Goal: Task Accomplishment & Management: Manage account settings

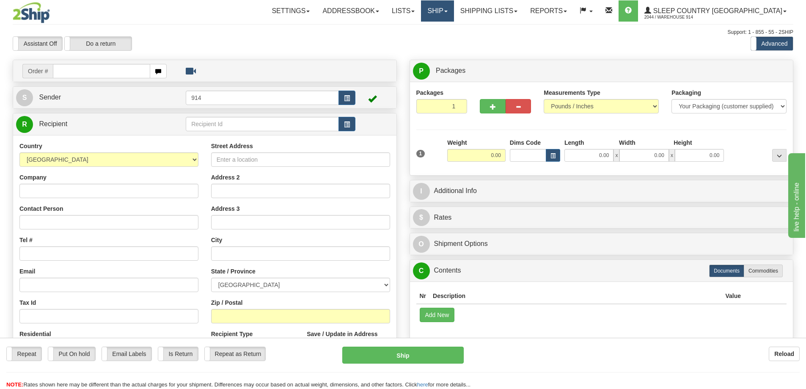
click at [454, 14] on link "Ship" at bounding box center [437, 10] width 33 height 21
click at [445, 42] on span "OnHold / Order Queue" at bounding box center [416, 40] width 60 height 7
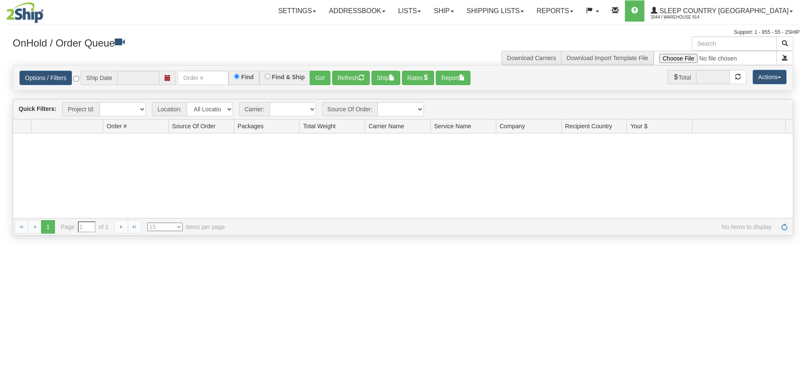
type input "[DATE]"
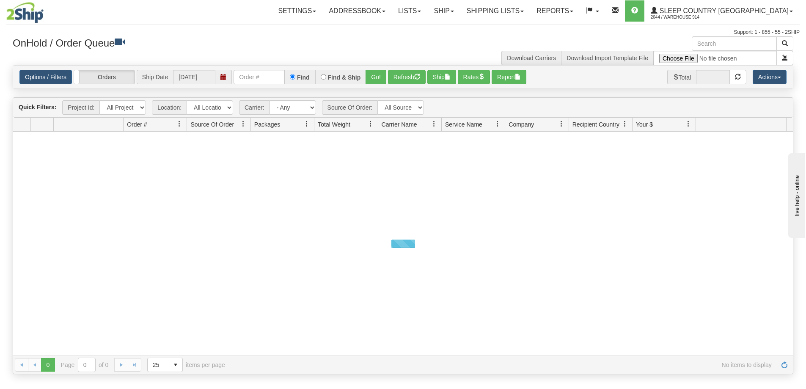
select select "7603"
click at [187, 100] on select "All Locations 914 9009 [GEOGRAPHIC_DATA] SLE BEDDN ZINUC" at bounding box center [210, 107] width 47 height 14
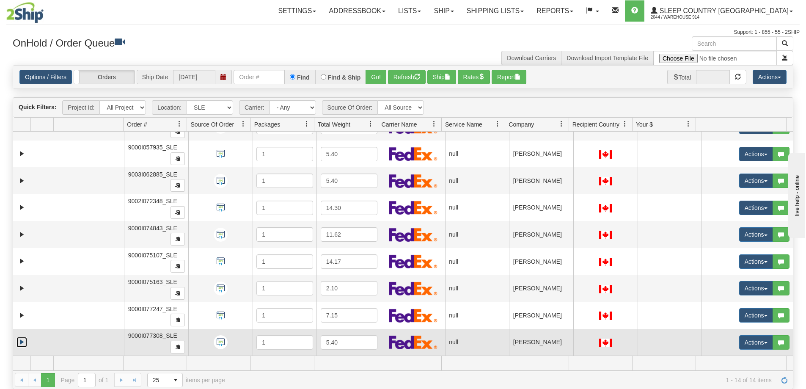
click at [21, 342] on link "Expand" at bounding box center [22, 342] width 11 height 11
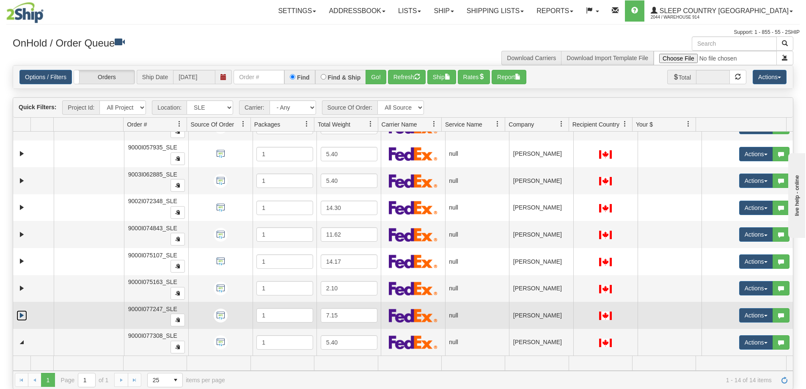
click at [25, 314] on link "Expand" at bounding box center [22, 315] width 11 height 11
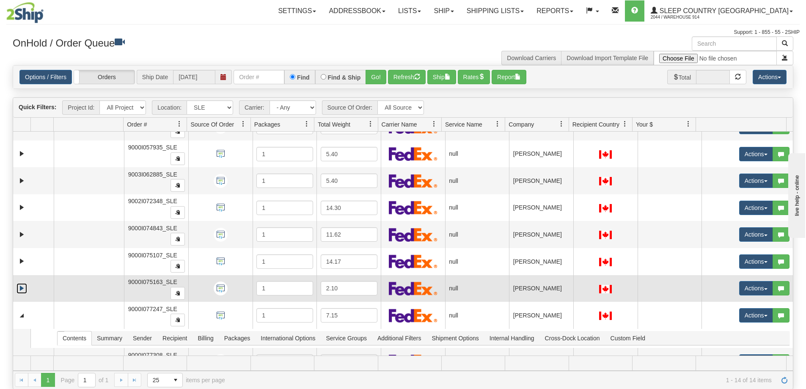
click at [22, 288] on link "Expand" at bounding box center [22, 288] width 11 height 11
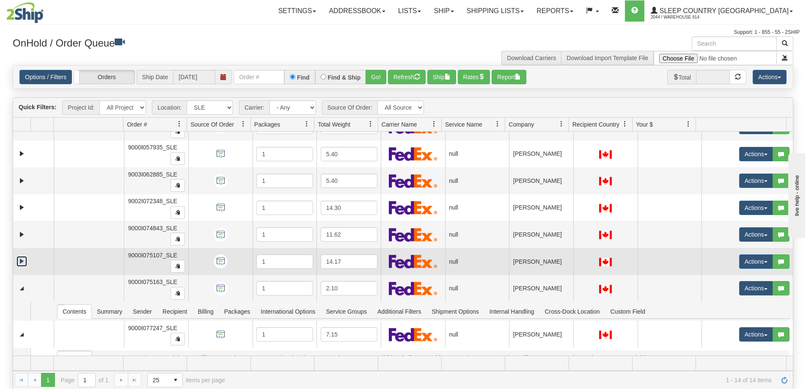
click at [22, 262] on link "Expand" at bounding box center [22, 261] width 11 height 11
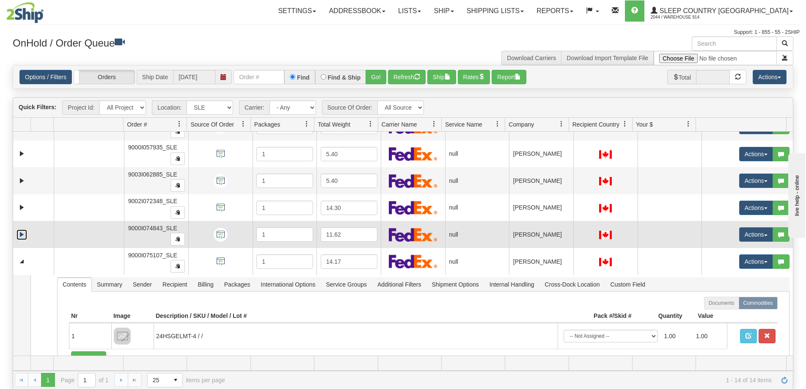
click at [21, 236] on link "Expand" at bounding box center [22, 234] width 11 height 11
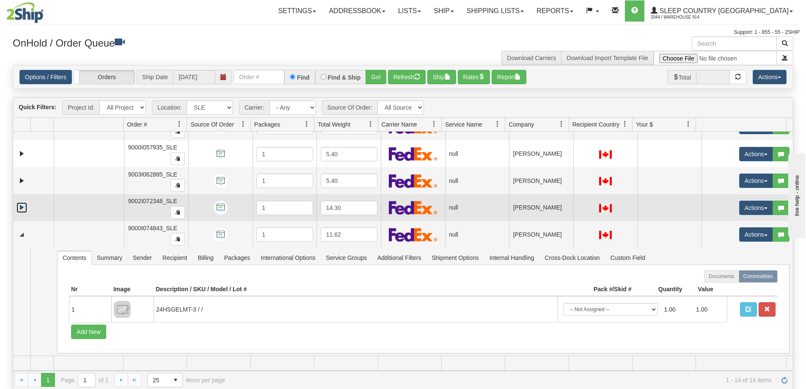
click at [22, 208] on link "Expand" at bounding box center [22, 207] width 11 height 11
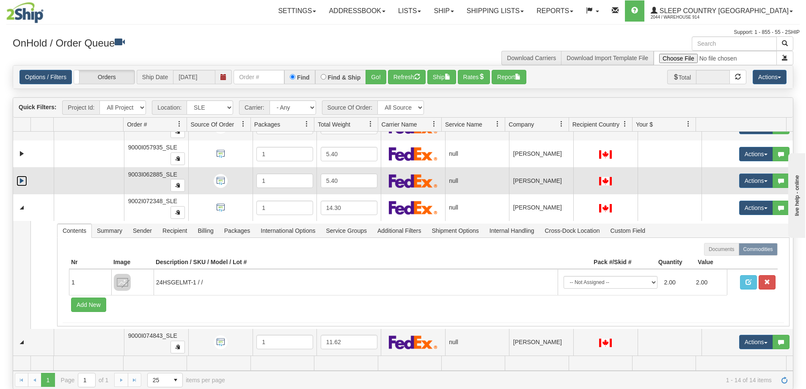
click at [19, 179] on link "Expand" at bounding box center [22, 181] width 11 height 11
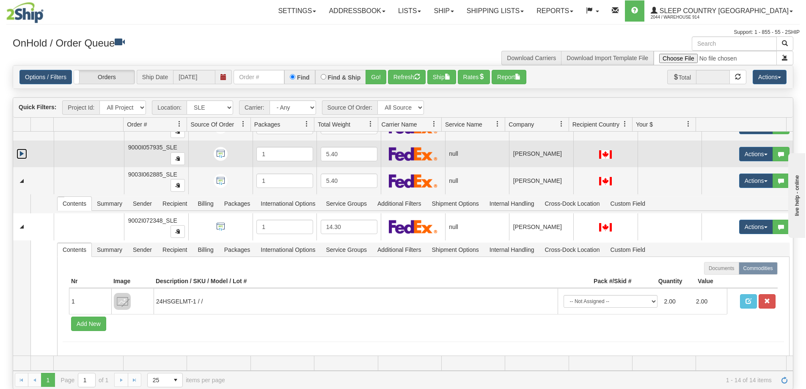
click at [22, 156] on link "Expand" at bounding box center [22, 154] width 11 height 11
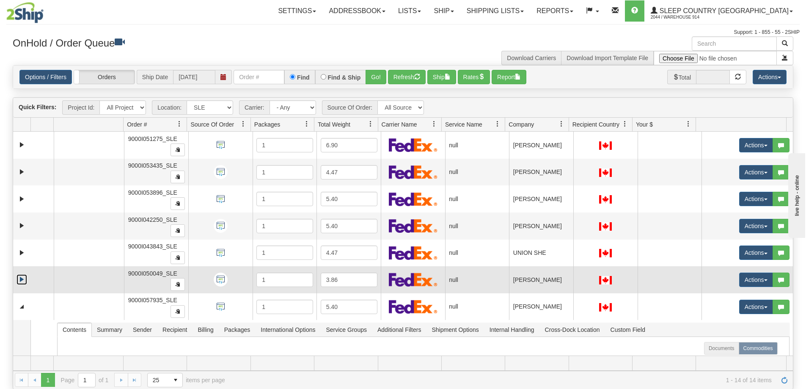
click at [23, 277] on link "Expand" at bounding box center [22, 279] width 11 height 11
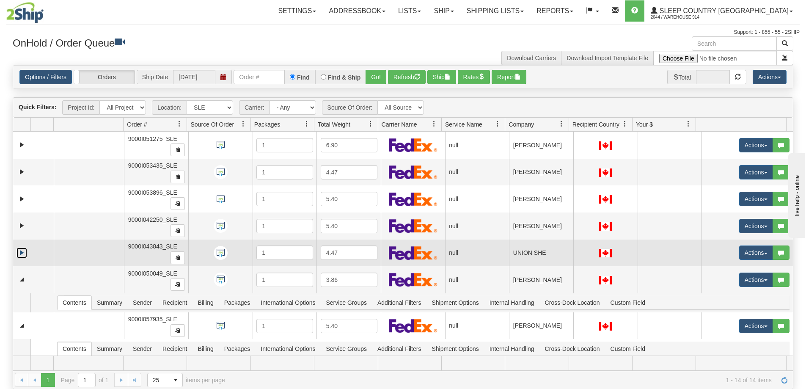
click at [22, 256] on link "Expand" at bounding box center [22, 253] width 11 height 11
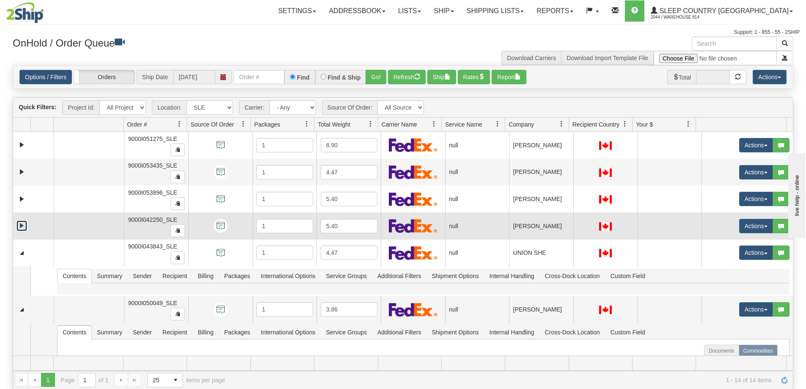
click at [22, 226] on link "Expand" at bounding box center [22, 225] width 11 height 11
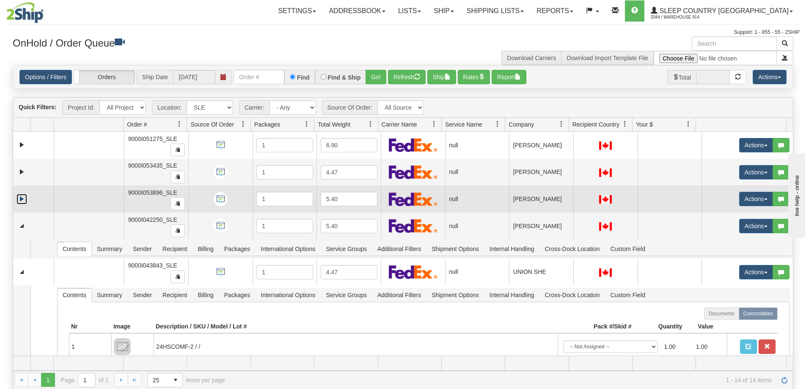
click at [22, 198] on link "Expand" at bounding box center [22, 199] width 11 height 11
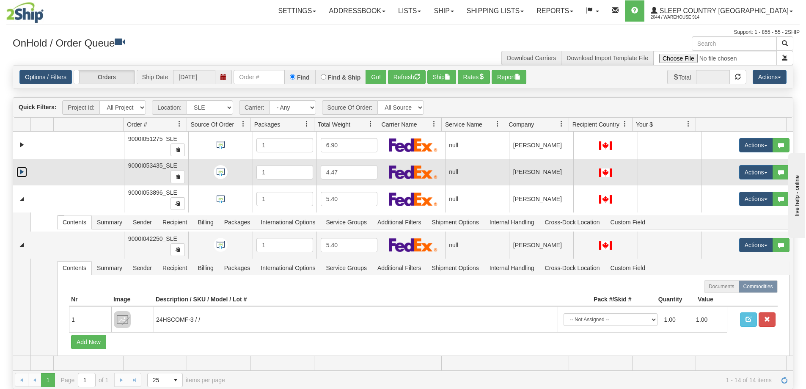
click at [21, 171] on link "Expand" at bounding box center [22, 172] width 11 height 11
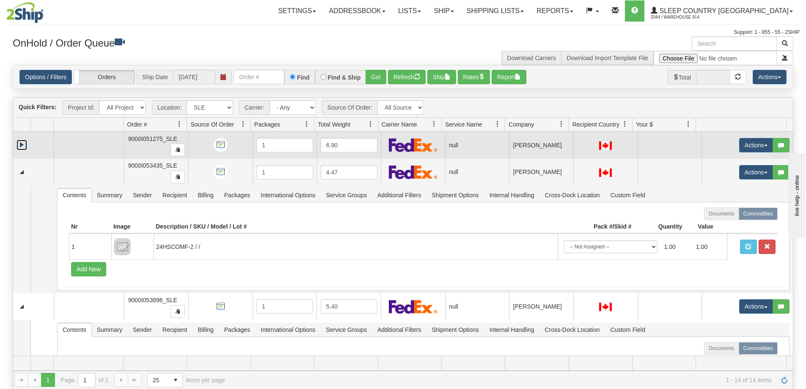
click at [20, 146] on link "Expand" at bounding box center [22, 145] width 11 height 11
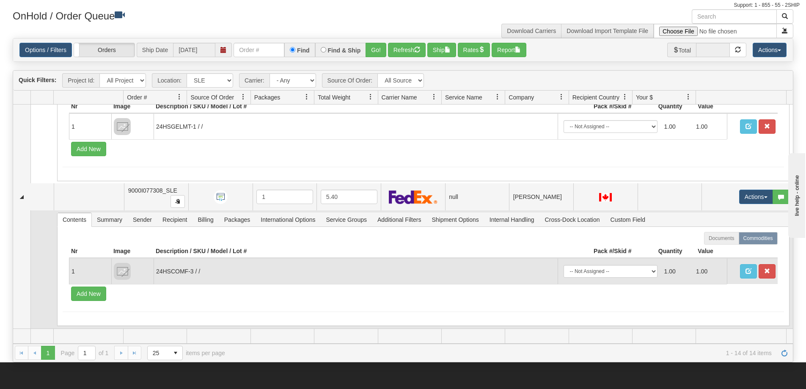
scroll to position [42, 0]
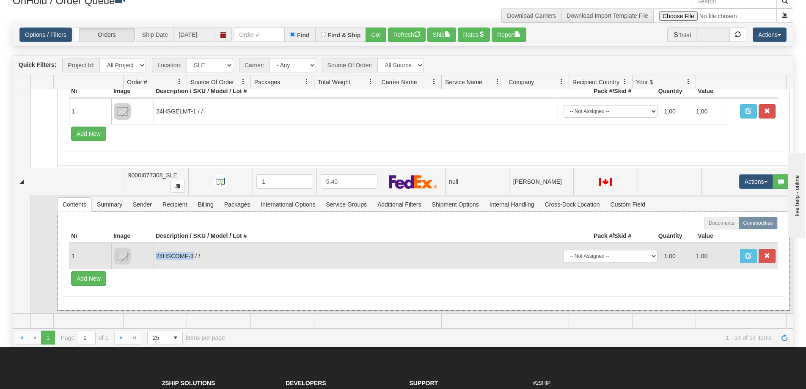
drag, startPoint x: 193, startPoint y: 253, endPoint x: 157, endPoint y: 256, distance: 36.1
click at [157, 256] on td "24HSCOMF-3 / /" at bounding box center [356, 256] width 404 height 26
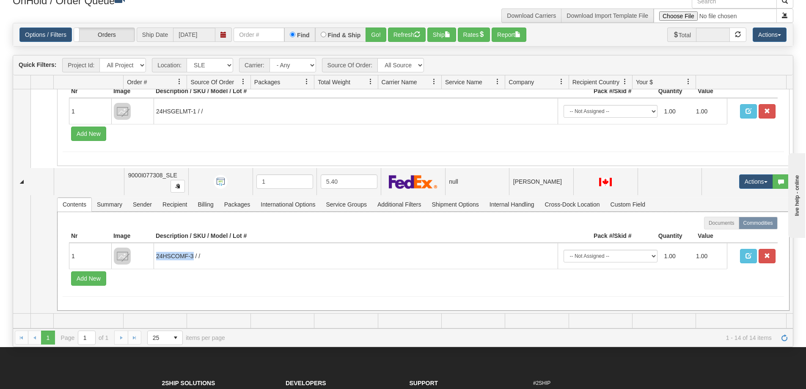
copy td "24HSCOMF-3"
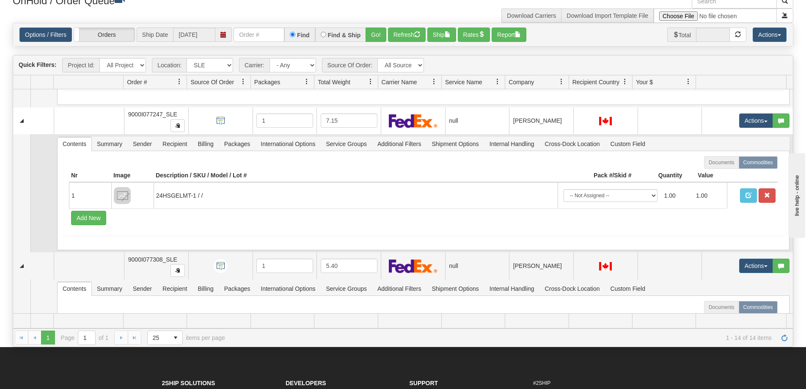
scroll to position [1748, 0]
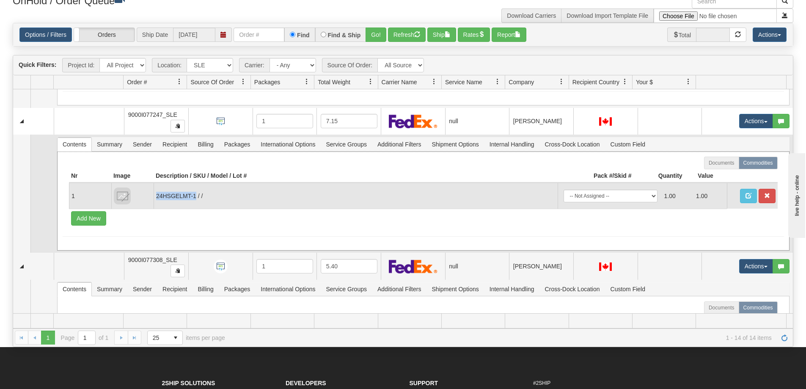
drag, startPoint x: 196, startPoint y: 197, endPoint x: 154, endPoint y: 202, distance: 41.7
click at [154, 202] on td "24HSGELMT-1 / /" at bounding box center [356, 196] width 404 height 26
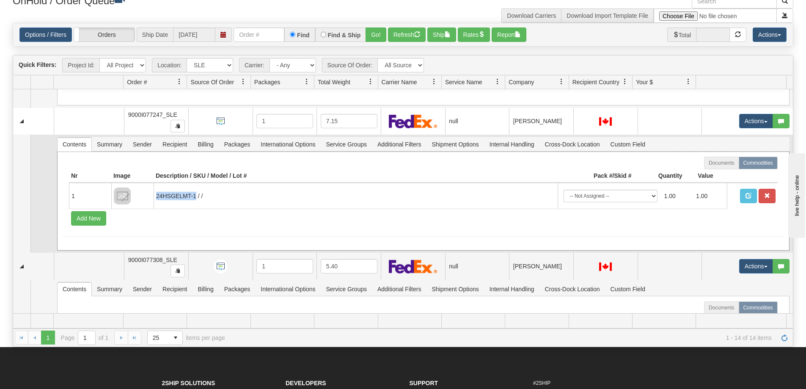
copy td "24HSGELMT-1"
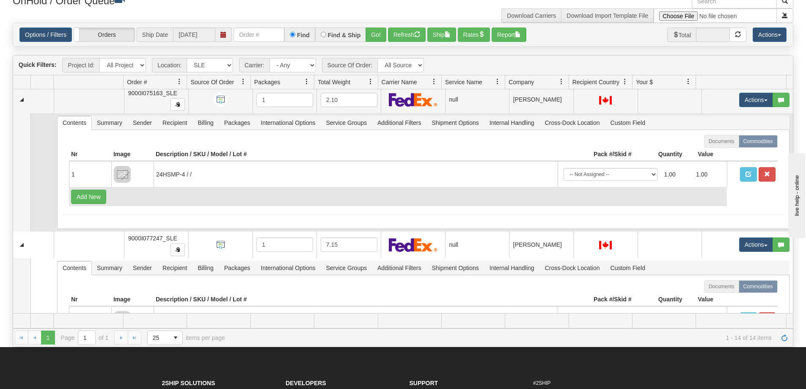
scroll to position [1621, 0]
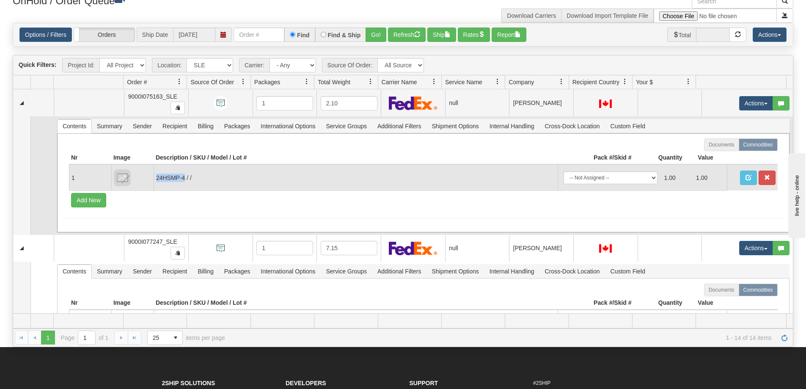
drag, startPoint x: 184, startPoint y: 179, endPoint x: 154, endPoint y: 187, distance: 30.3
click at [154, 187] on td "24HSMP-4 / /" at bounding box center [356, 178] width 404 height 26
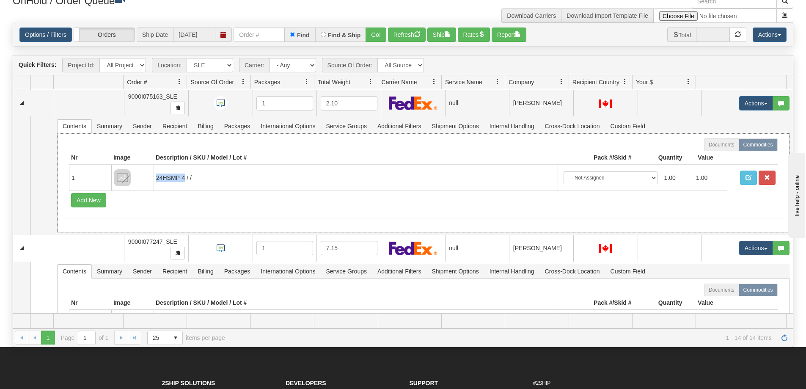
copy td "24HSMP-4"
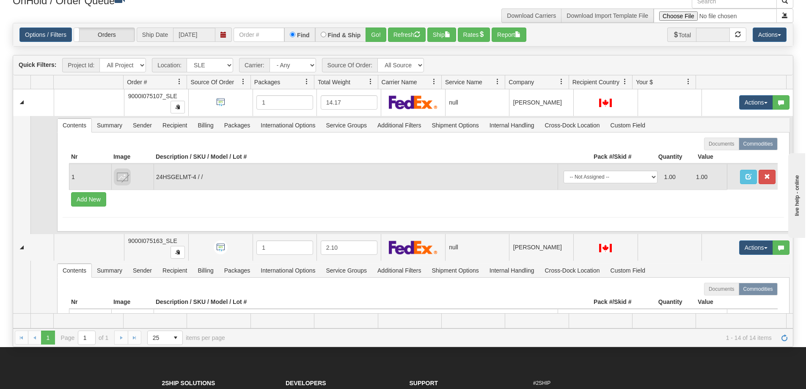
scroll to position [1452, 0]
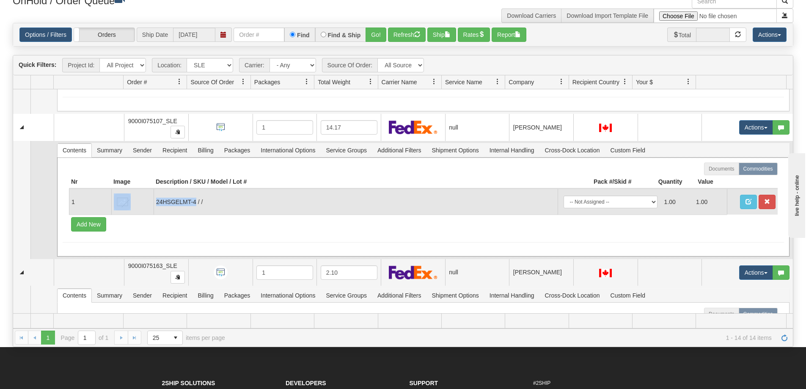
drag, startPoint x: 196, startPoint y: 204, endPoint x: 151, endPoint y: 204, distance: 45.3
click at [151, 204] on tr "1 24HSGELMT-4 / / -- Not Assigned -- Package 1 1.00 1.00" at bounding box center [423, 202] width 709 height 26
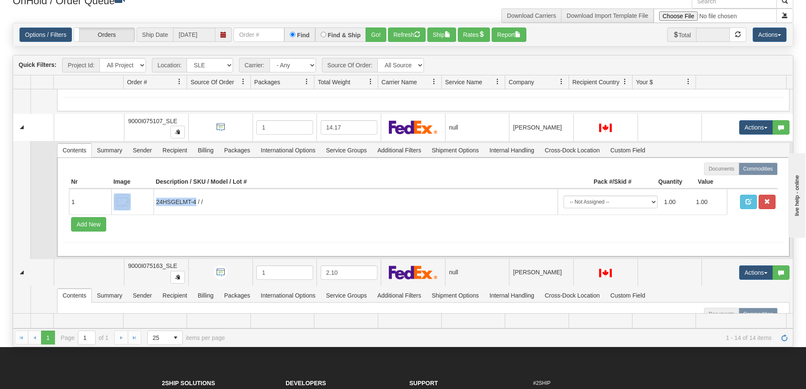
copy tr "24HSGELMT-4"
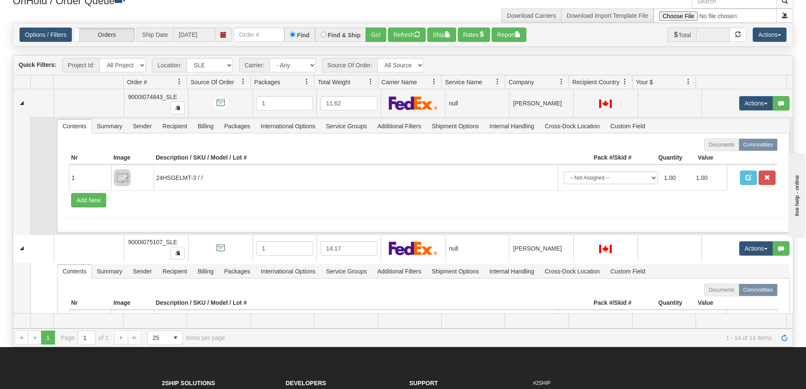
scroll to position [1283, 0]
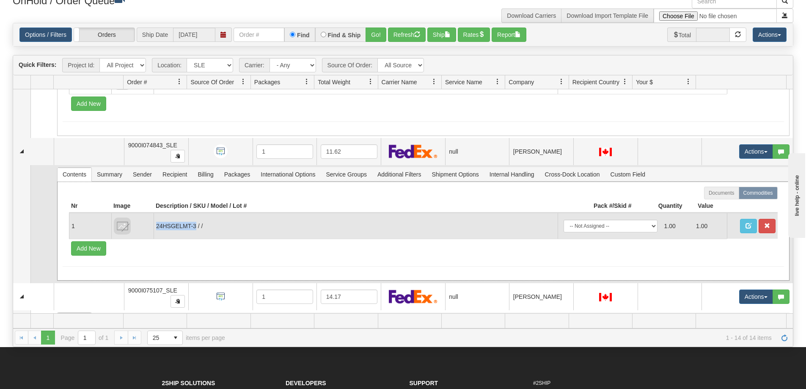
drag, startPoint x: 193, startPoint y: 226, endPoint x: 154, endPoint y: 232, distance: 39.8
click at [154, 232] on td "24HSGELMT-3 / /" at bounding box center [356, 226] width 404 height 26
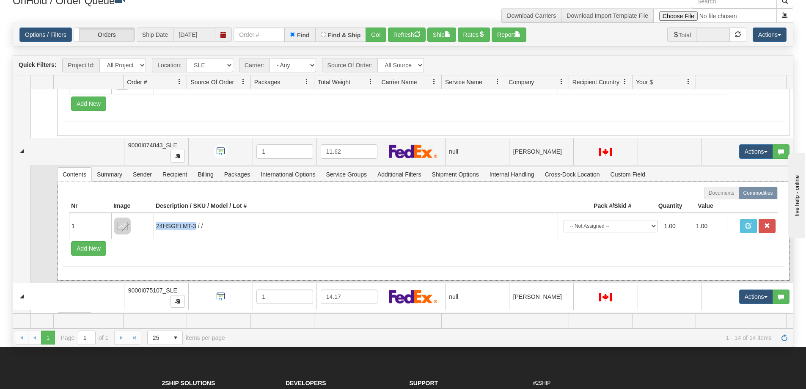
copy td "24HSGELMT-3"
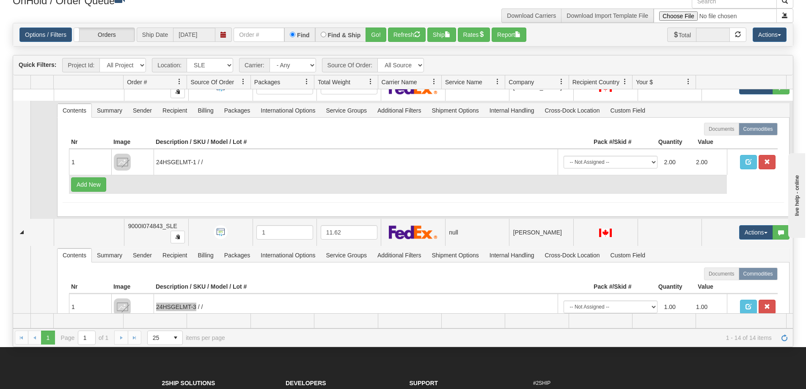
scroll to position [1198, 0]
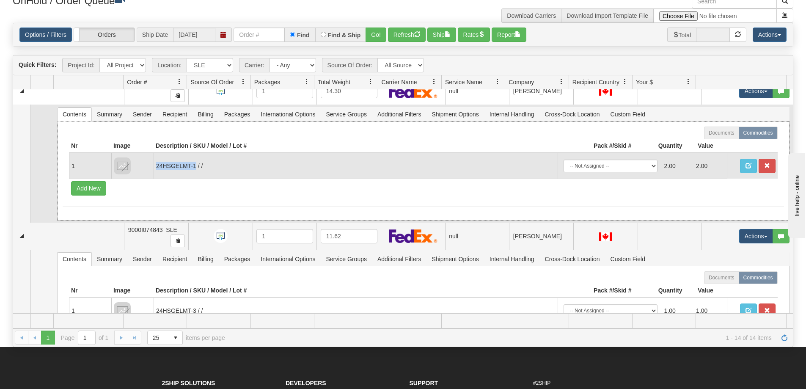
drag, startPoint x: 196, startPoint y: 166, endPoint x: 153, endPoint y: 174, distance: 43.8
click at [154, 174] on td "24HSGELMT-1 / /" at bounding box center [356, 166] width 404 height 26
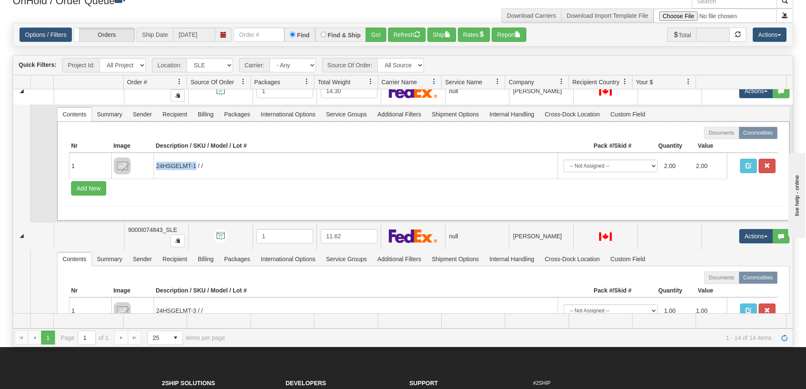
copy td "24HSGELMT-1"
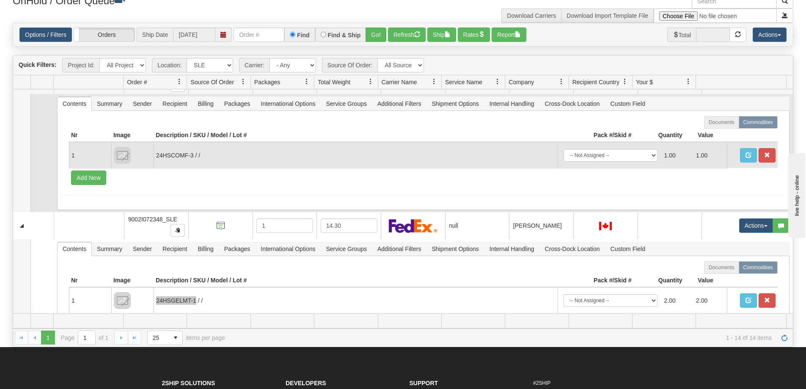
scroll to position [1029, 0]
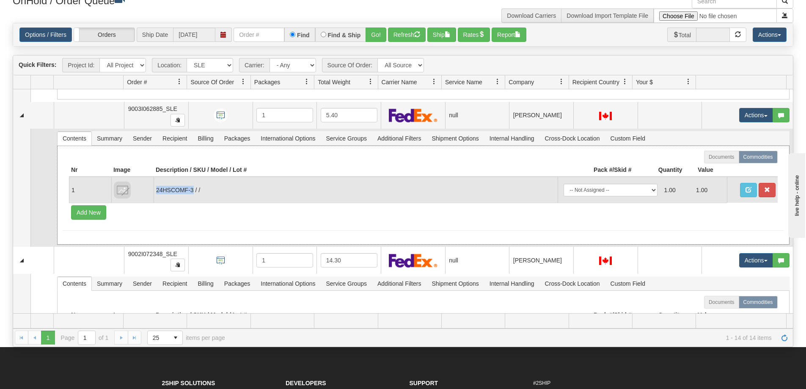
drag, startPoint x: 193, startPoint y: 192, endPoint x: 154, endPoint y: 189, distance: 38.6
click at [154, 189] on td "24HSCOMF-3 / /" at bounding box center [356, 190] width 404 height 26
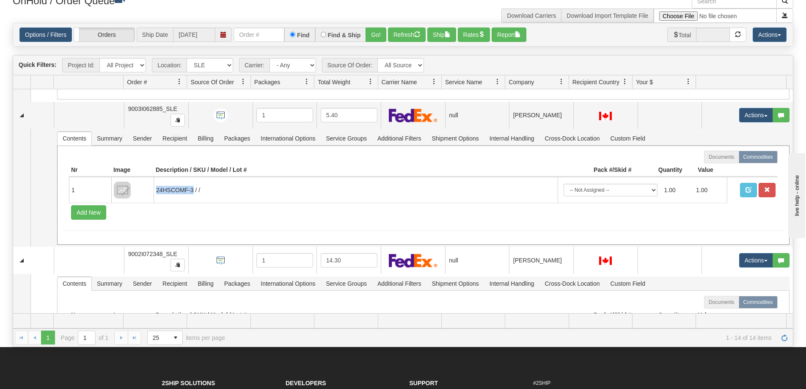
copy td "24HSCOMF-3"
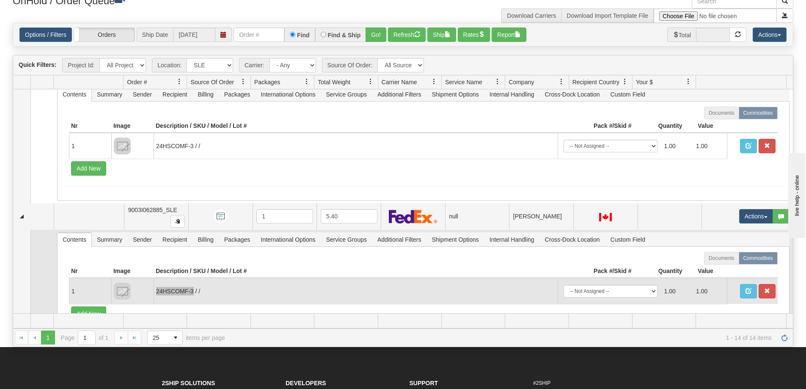
scroll to position [902, 0]
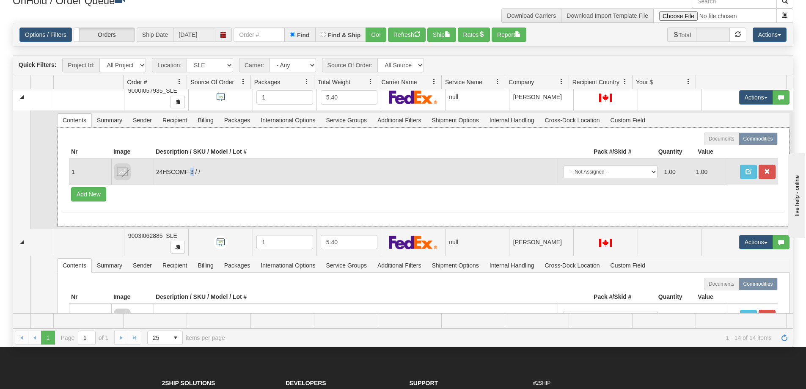
click at [191, 174] on td "24HSCOMF-3 / /" at bounding box center [356, 172] width 404 height 26
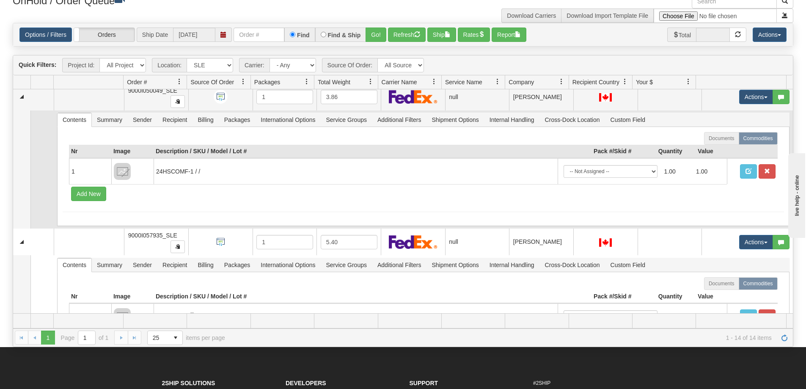
scroll to position [733, 0]
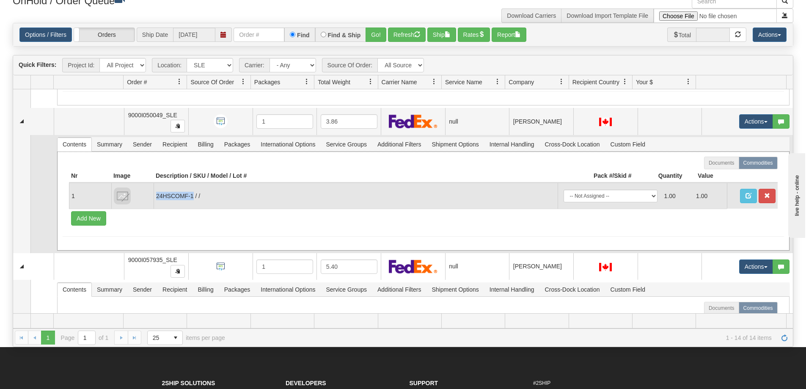
drag, startPoint x: 193, startPoint y: 197, endPoint x: 156, endPoint y: 202, distance: 36.7
click at [156, 202] on td "24HSCOMF-1 / /" at bounding box center [356, 196] width 404 height 26
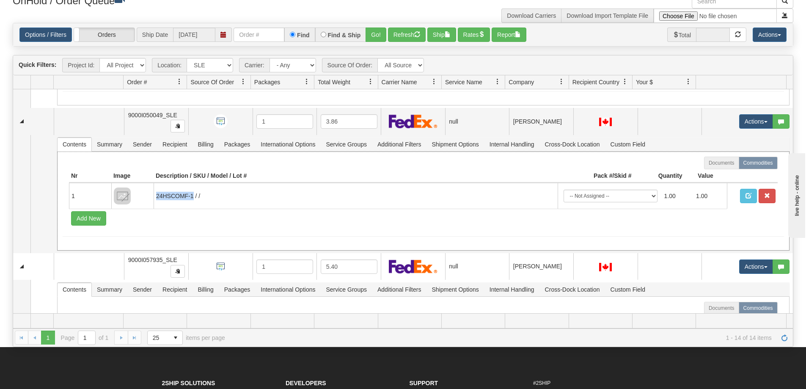
copy td "24HSCOMF-1"
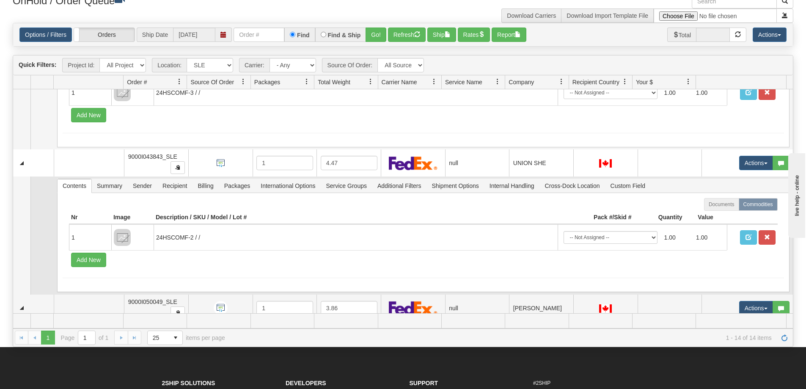
scroll to position [521, 0]
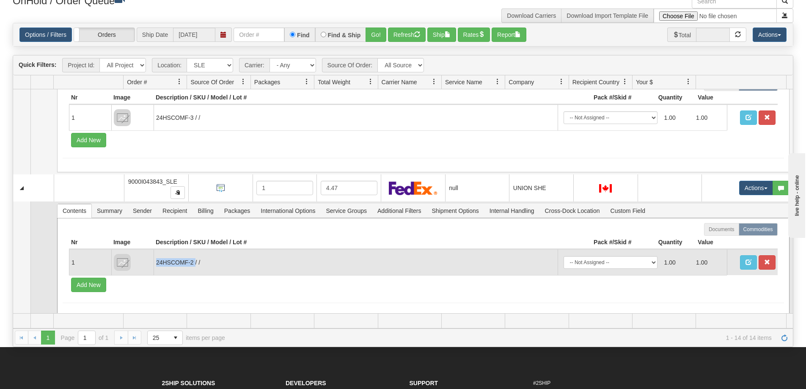
drag, startPoint x: 195, startPoint y: 262, endPoint x: 153, endPoint y: 270, distance: 42.8
click at [154, 270] on td "24HSCOMF-2 / /" at bounding box center [356, 262] width 404 height 26
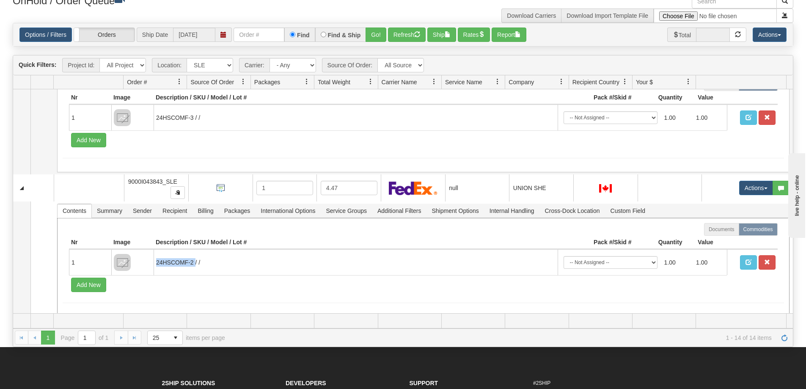
copy td "24HSCOMF-2"
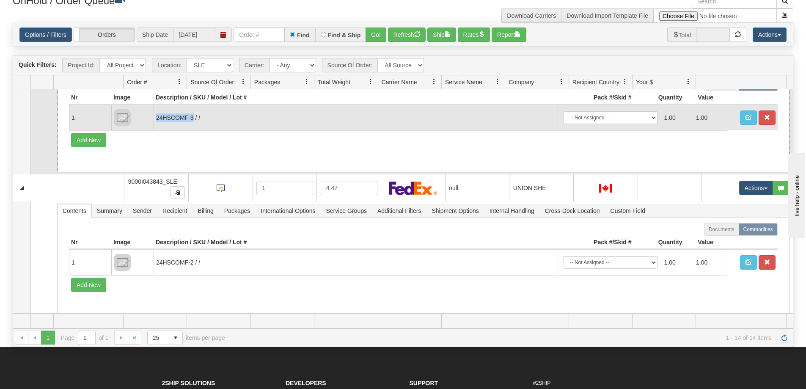
drag, startPoint x: 194, startPoint y: 119, endPoint x: 154, endPoint y: 119, distance: 40.2
click at [154, 119] on td "24HSCOMF-3 / /" at bounding box center [356, 118] width 404 height 26
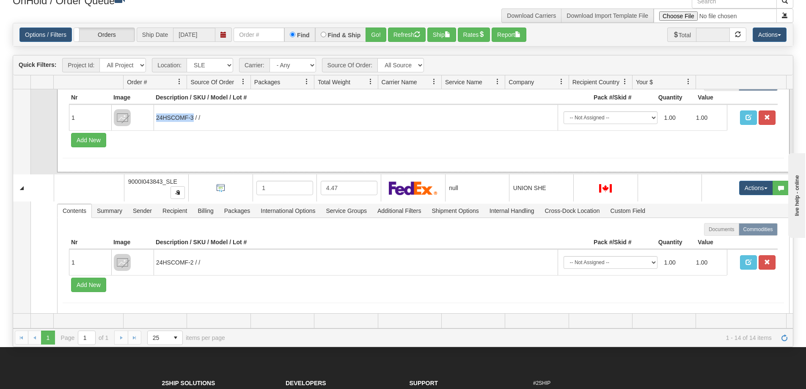
copy td "24HSCOMF-3"
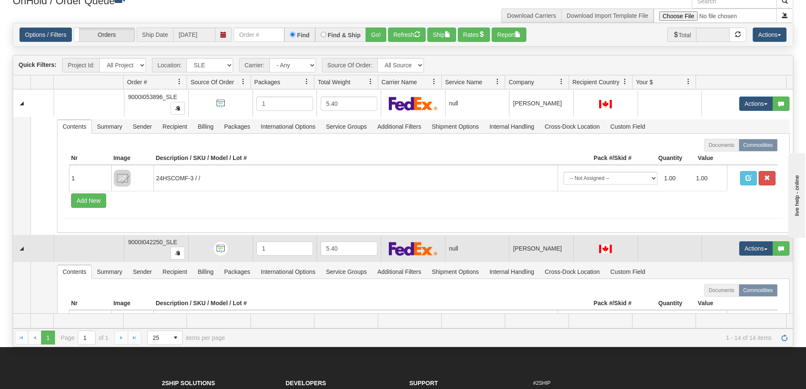
scroll to position [309, 0]
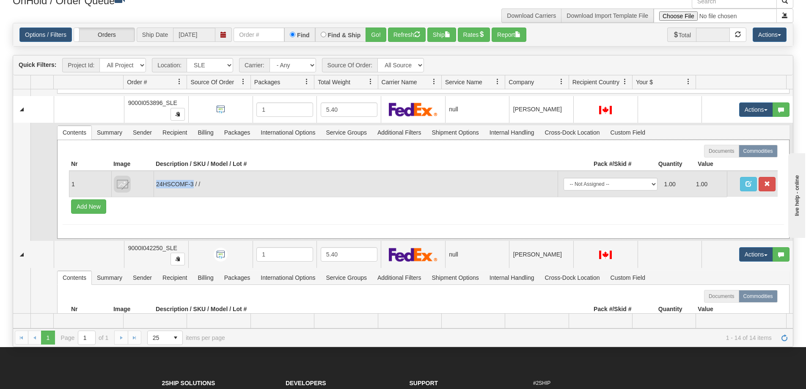
drag, startPoint x: 192, startPoint y: 182, endPoint x: 157, endPoint y: 189, distance: 35.4
click at [157, 189] on td "24HSCOMF-3 / /" at bounding box center [356, 184] width 404 height 26
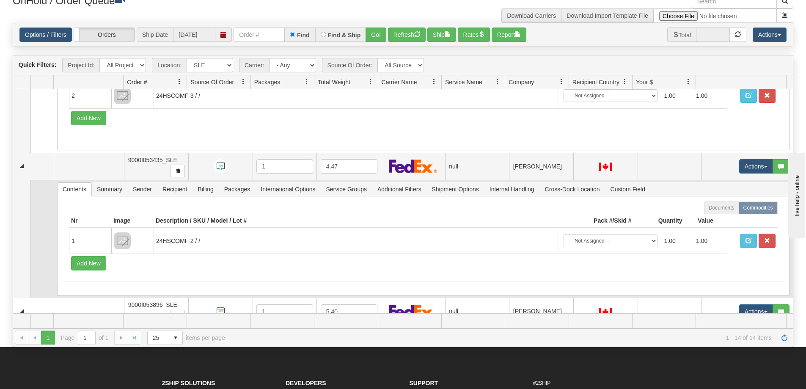
scroll to position [98, 0]
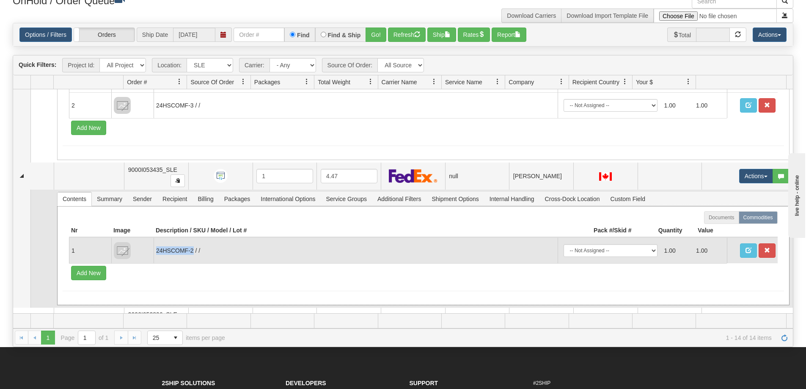
drag, startPoint x: 193, startPoint y: 252, endPoint x: 155, endPoint y: 255, distance: 37.4
click at [155, 255] on td "24HSCOMF-2 / /" at bounding box center [356, 250] width 404 height 26
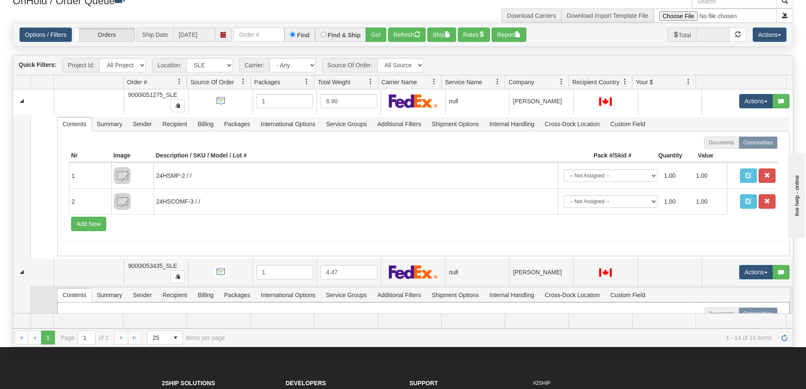
scroll to position [0, 0]
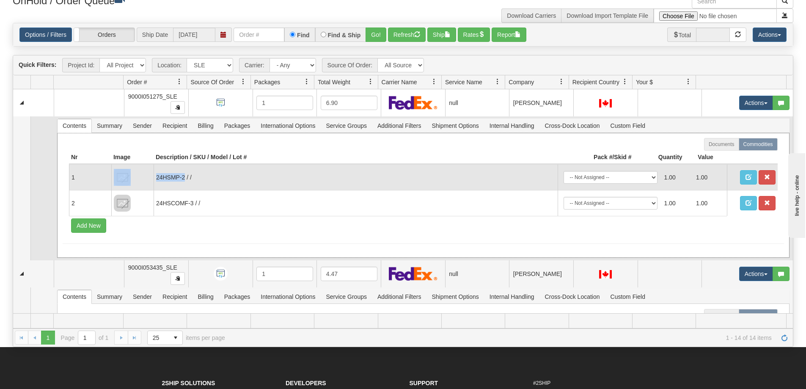
drag, startPoint x: 185, startPoint y: 180, endPoint x: 146, endPoint y: 185, distance: 39.2
click at [146, 185] on tr "1 24HSMP-2 / / -- Not Assigned -- Package 1 1.00 1.00" at bounding box center [423, 177] width 709 height 26
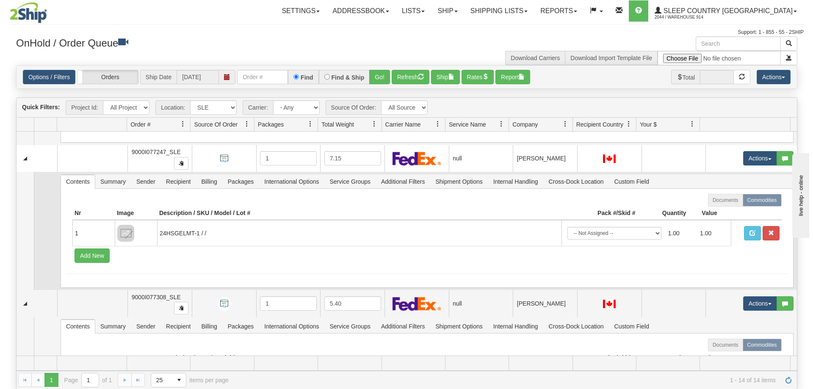
scroll to position [1748, 0]
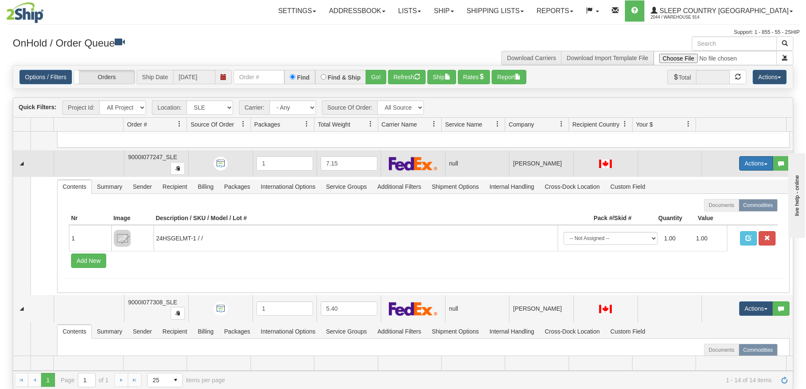
click at [750, 167] on button "Actions" at bounding box center [756, 163] width 34 height 14
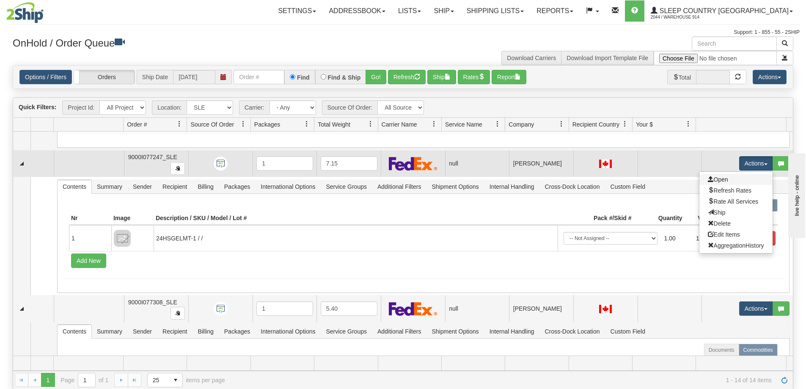
click at [730, 176] on link "Open" at bounding box center [736, 179] width 73 height 11
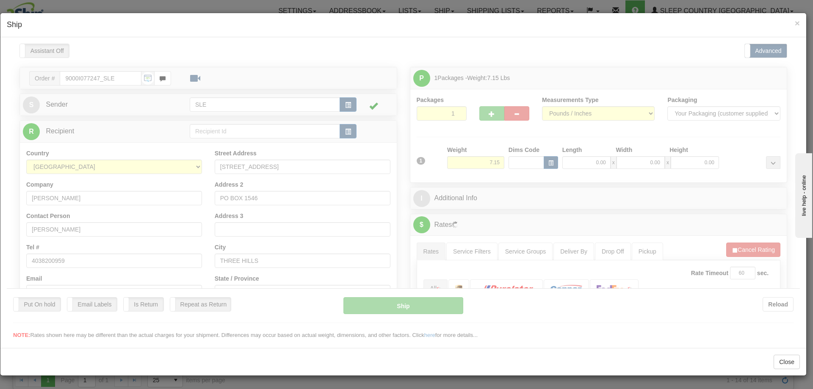
scroll to position [0, 0]
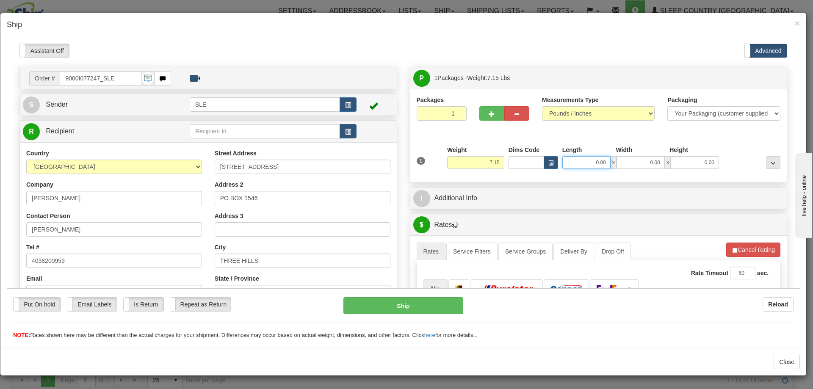
click at [571, 160] on input "0.00" at bounding box center [586, 162] width 48 height 13
type input "10.00"
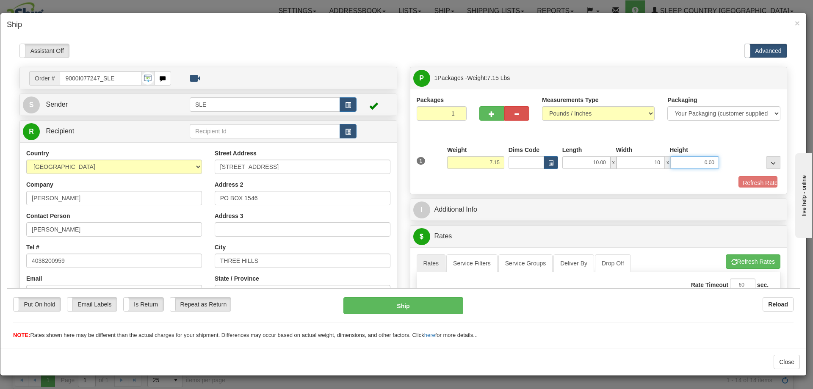
type input "10.00"
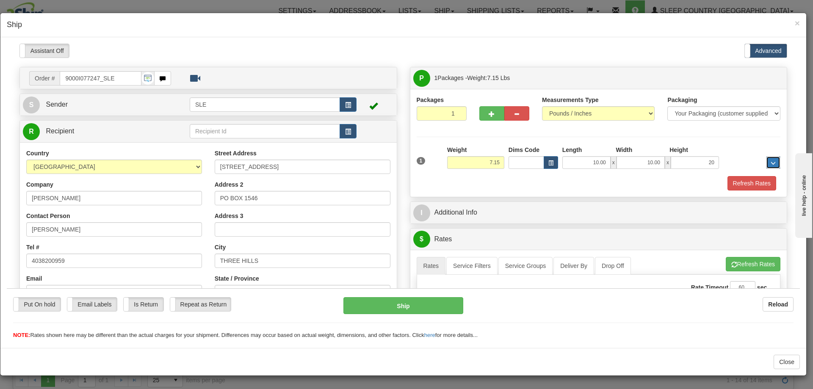
type input "20.00"
click at [727, 176] on button "Refresh Rates" at bounding box center [751, 183] width 49 height 14
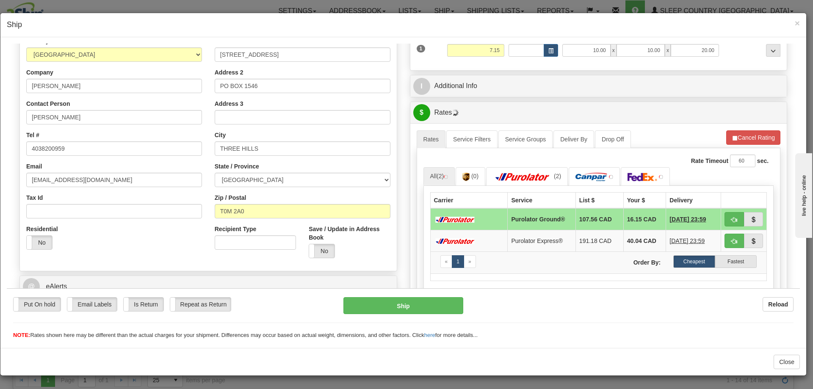
scroll to position [127, 0]
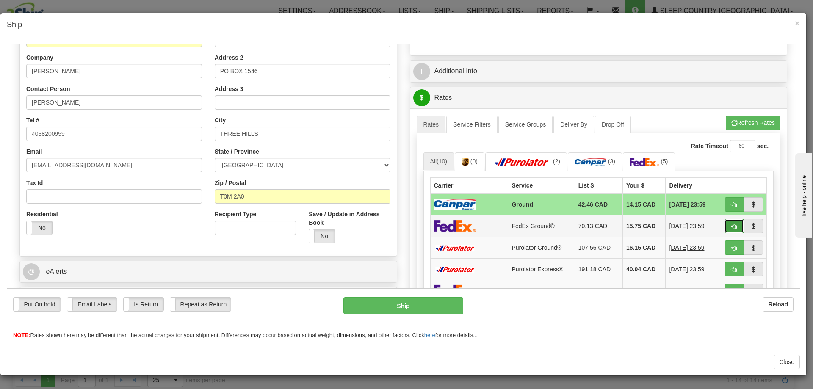
click at [731, 226] on span "button" at bounding box center [734, 226] width 6 height 6
type input "92"
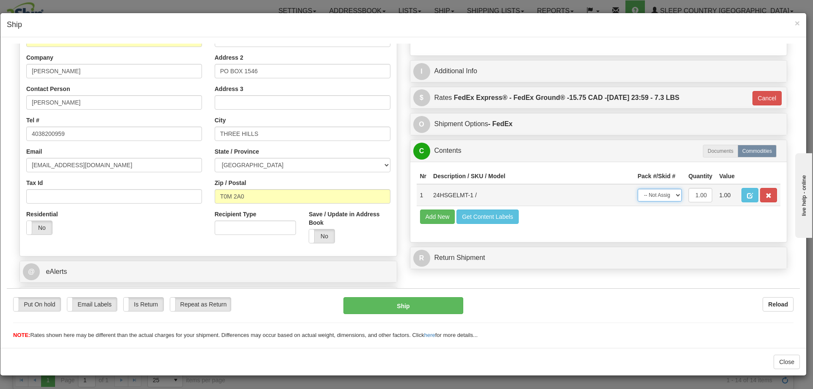
click at [648, 198] on select "-- Not Assigned -- Package 1" at bounding box center [659, 194] width 44 height 13
select select "0"
click at [637, 188] on select "-- Not Assigned -- Package 1" at bounding box center [659, 194] width 44 height 13
click at [415, 309] on button "Ship" at bounding box center [402, 305] width 119 height 17
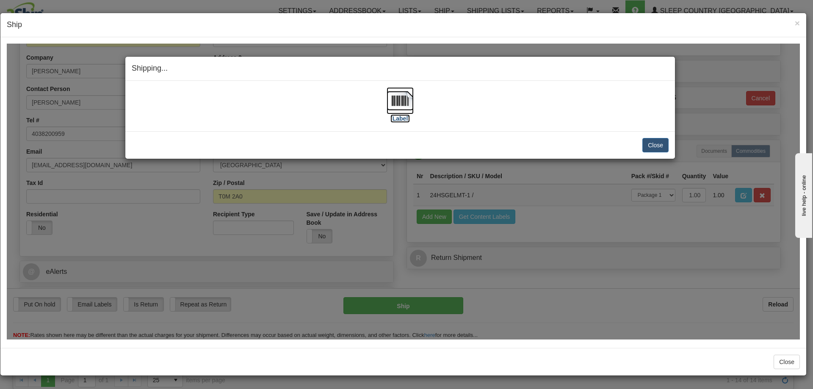
click at [406, 105] on img at bounding box center [399, 100] width 27 height 27
click at [651, 143] on button "Close" at bounding box center [655, 145] width 26 height 14
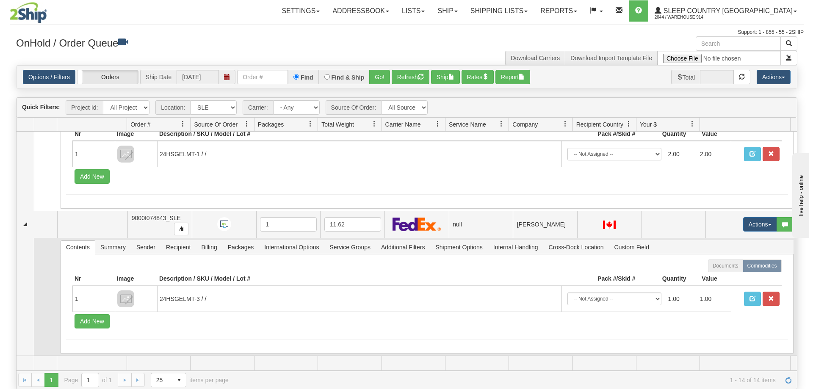
scroll to position [1249, 0]
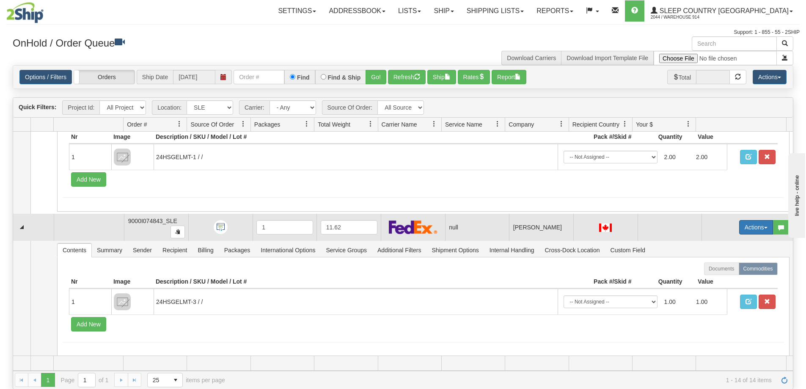
drag, startPoint x: 734, startPoint y: 226, endPoint x: 739, endPoint y: 229, distance: 4.7
click at [739, 229] on button "Actions" at bounding box center [756, 227] width 34 height 14
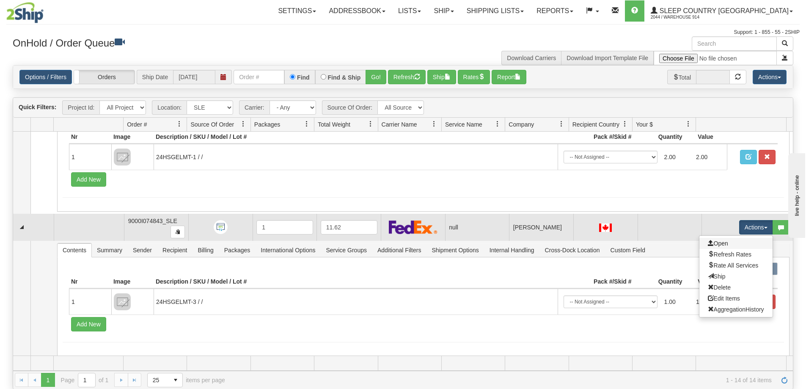
click at [732, 245] on link "Open" at bounding box center [736, 243] width 73 height 11
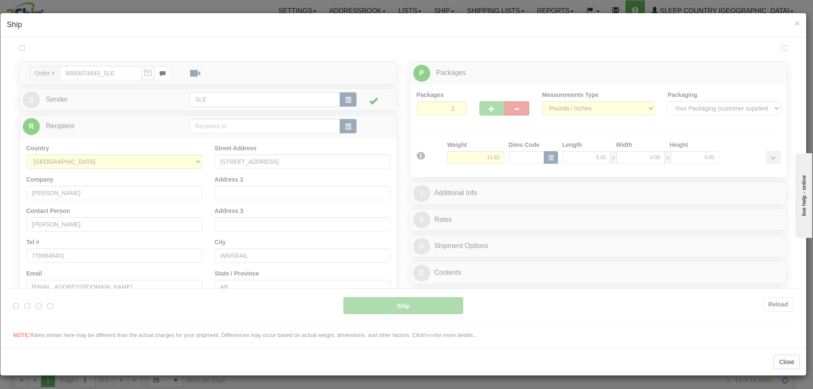
scroll to position [0, 0]
type input "10:52"
type input "16:00"
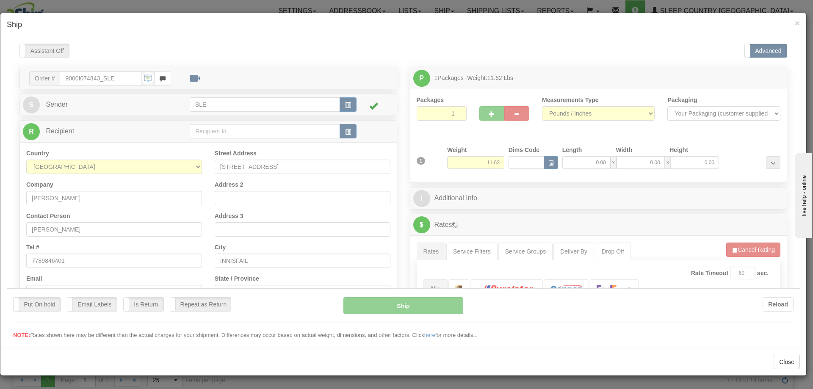
click at [583, 159] on div at bounding box center [403, 191] width 793 height 296
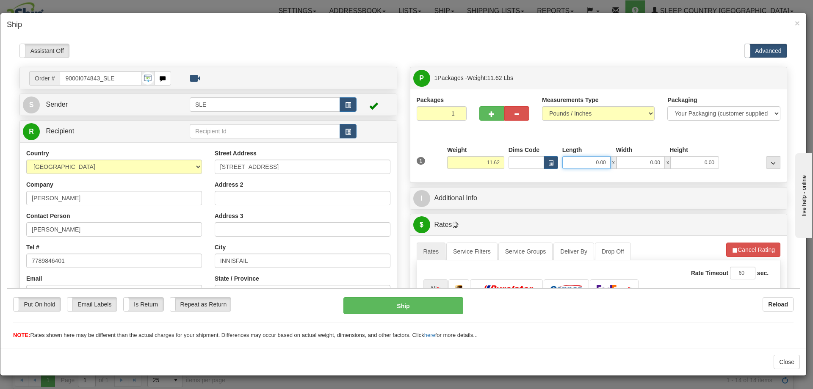
click at [580, 165] on input "0.00" at bounding box center [586, 162] width 48 height 13
type input "10.00"
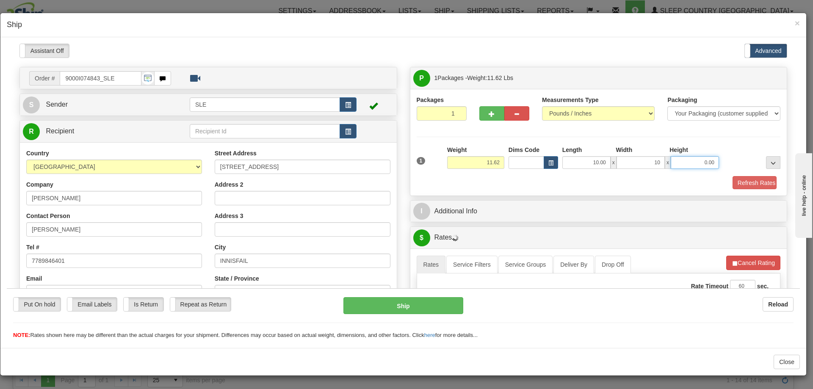
type input "10.00"
type input "20.50"
click at [727, 176] on button "Refresh Rates" at bounding box center [751, 183] width 49 height 14
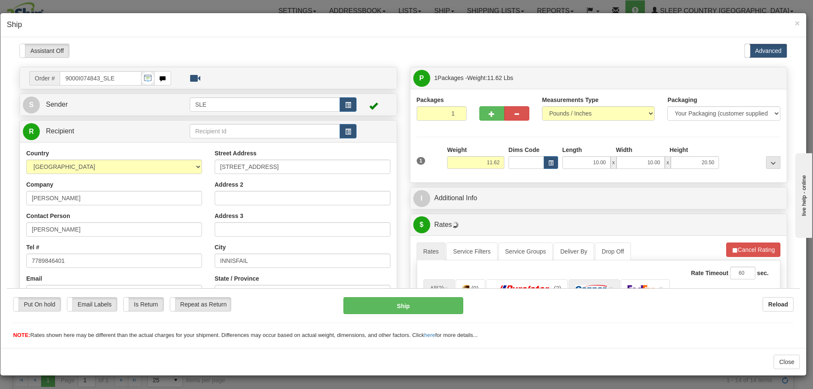
scroll to position [127, 0]
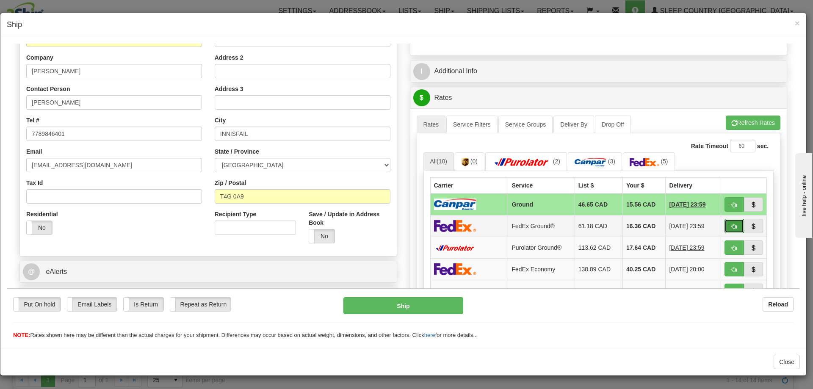
click at [725, 221] on button "button" at bounding box center [733, 225] width 19 height 14
type input "92"
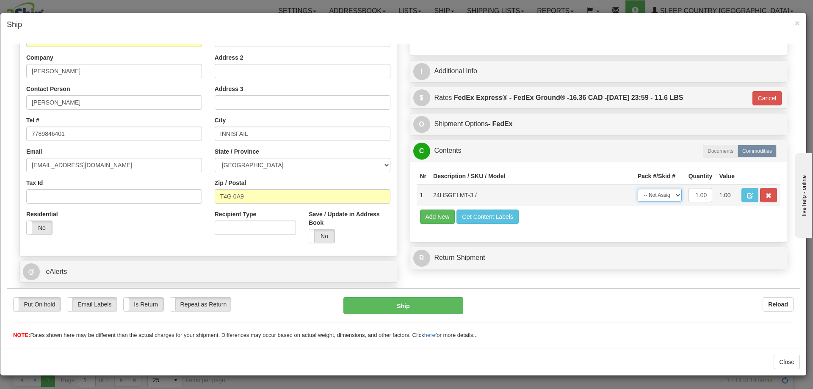
drag, startPoint x: 652, startPoint y: 196, endPoint x: 650, endPoint y: 200, distance: 4.4
click at [652, 196] on select "-- Not Assigned -- Package 1" at bounding box center [659, 194] width 44 height 13
select select "0"
click at [637, 188] on select "-- Not Assigned -- Package 1" at bounding box center [659, 194] width 44 height 13
click at [406, 307] on button "Ship" at bounding box center [402, 305] width 119 height 17
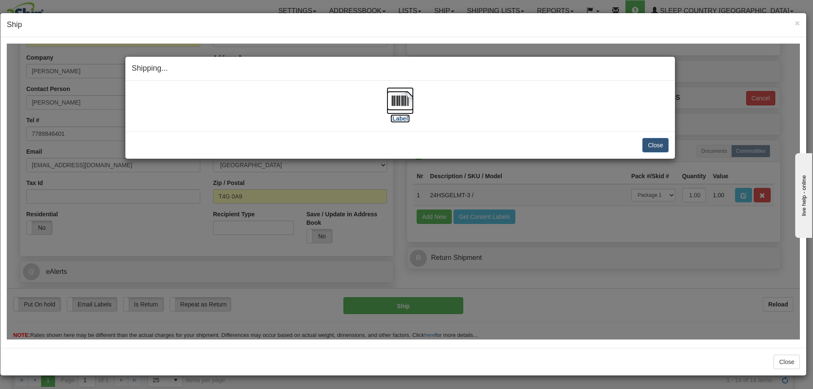
click at [405, 104] on img at bounding box center [399, 100] width 27 height 27
click at [656, 138] on button "Close" at bounding box center [655, 145] width 26 height 14
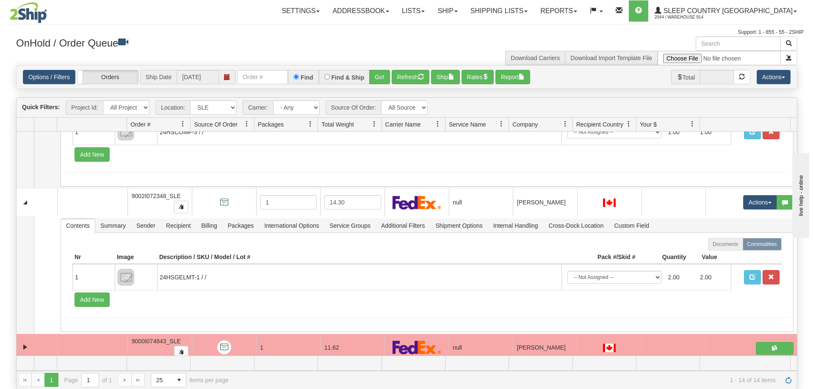
scroll to position [1122, 0]
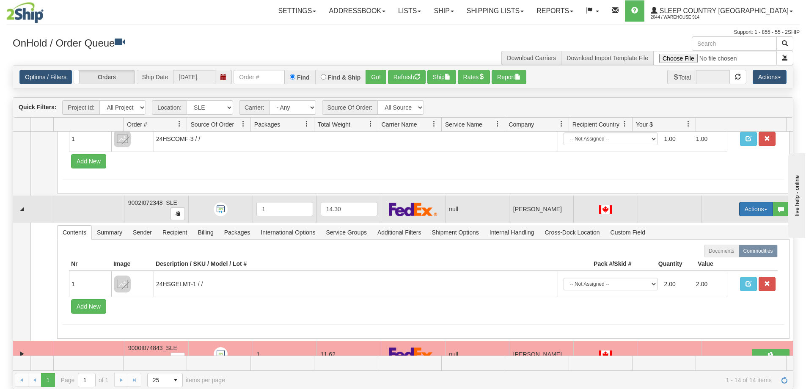
click at [751, 209] on button "Actions" at bounding box center [756, 209] width 34 height 14
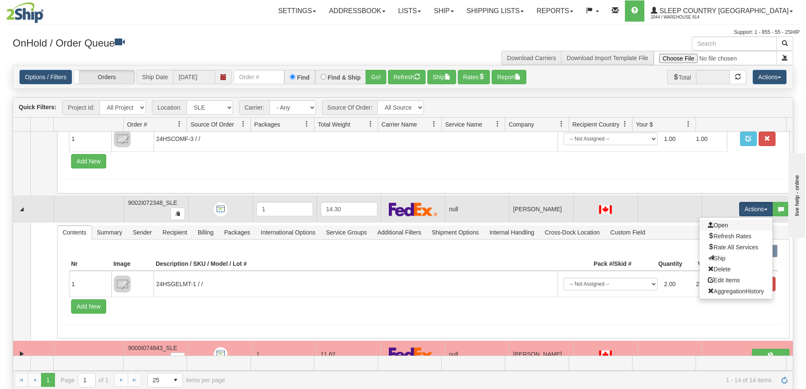
click at [733, 223] on link "Open" at bounding box center [736, 225] width 73 height 11
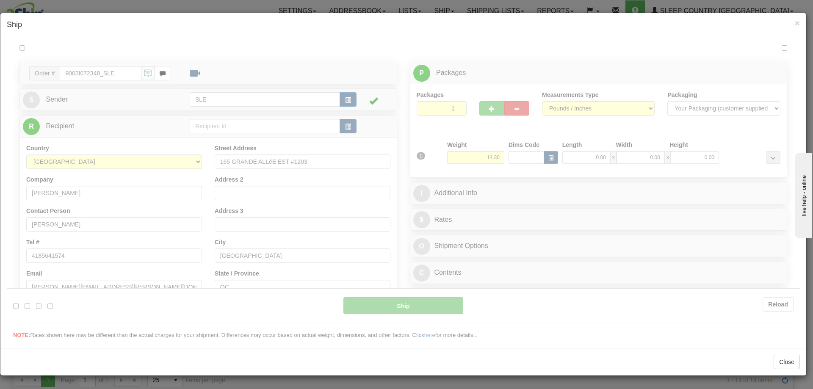
scroll to position [0, 0]
type input "10:52"
type input "16:00"
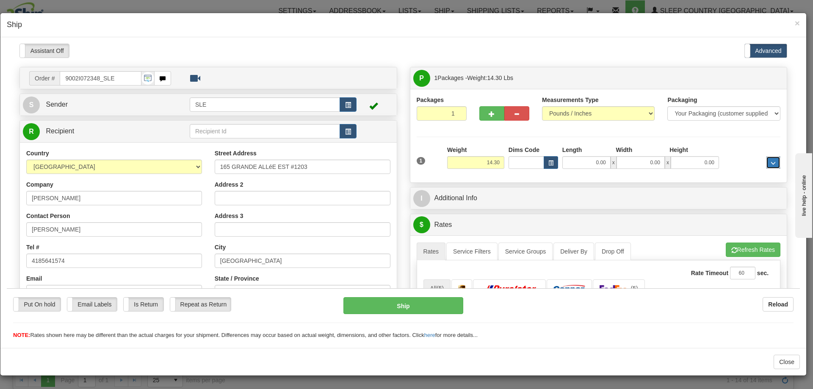
click at [770, 161] on span "..." at bounding box center [772, 162] width 5 height 5
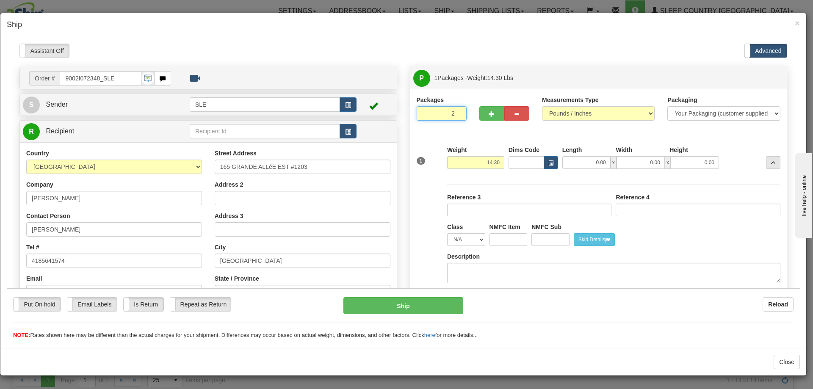
type input "2"
click at [455, 112] on input "2" at bounding box center [441, 113] width 50 height 14
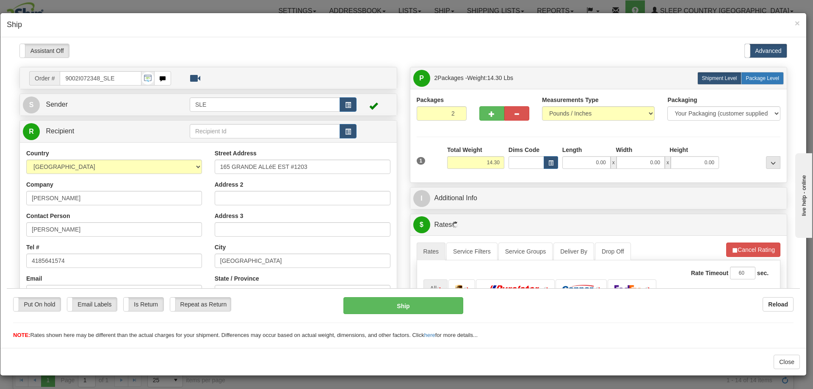
click at [753, 80] on span "Package Level" at bounding box center [761, 78] width 33 height 6
radio input "true"
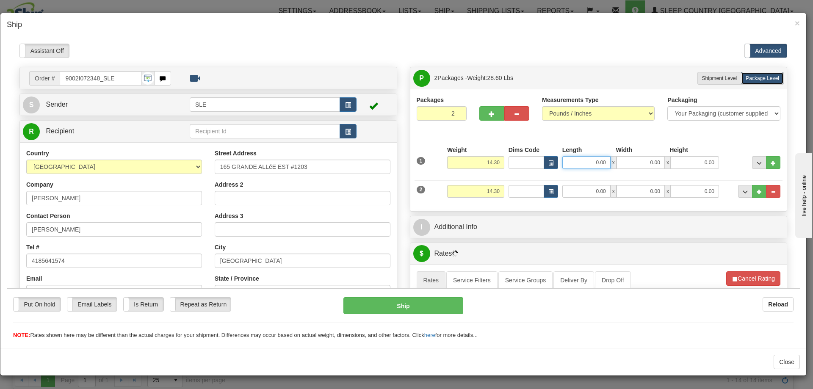
click at [583, 163] on input "0.00" at bounding box center [586, 162] width 48 height 13
type input "10.00"
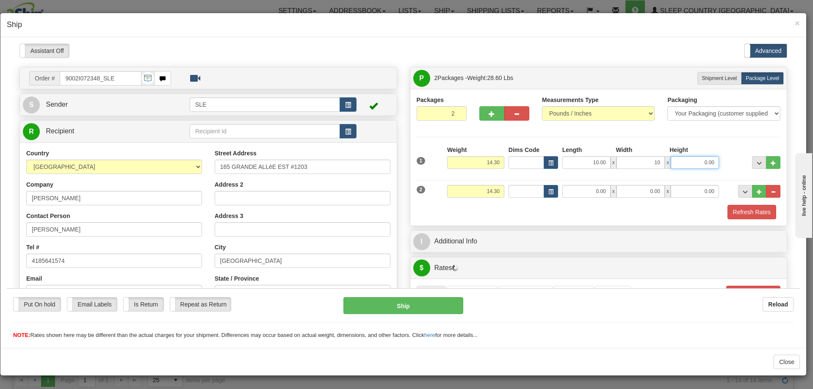
type input "10.00"
type input "20.00"
click at [769, 163] on button "..." at bounding box center [773, 162] width 14 height 13
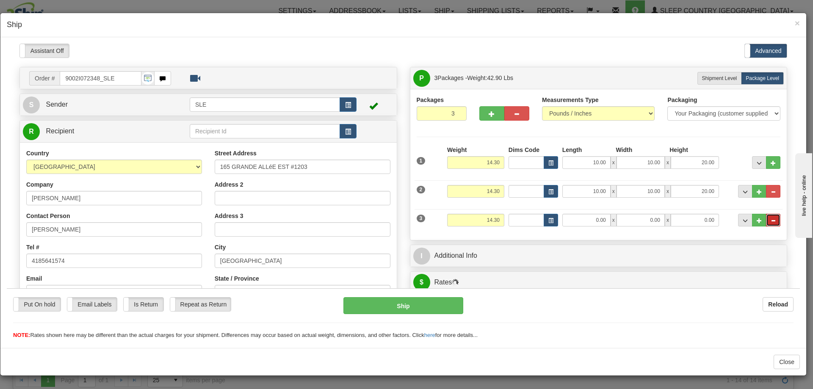
click at [770, 221] on span "..." at bounding box center [772, 220] width 5 height 5
type input "2"
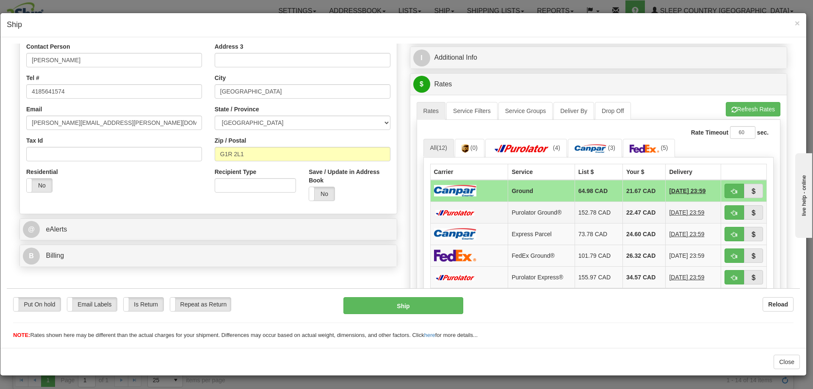
scroll to position [127, 0]
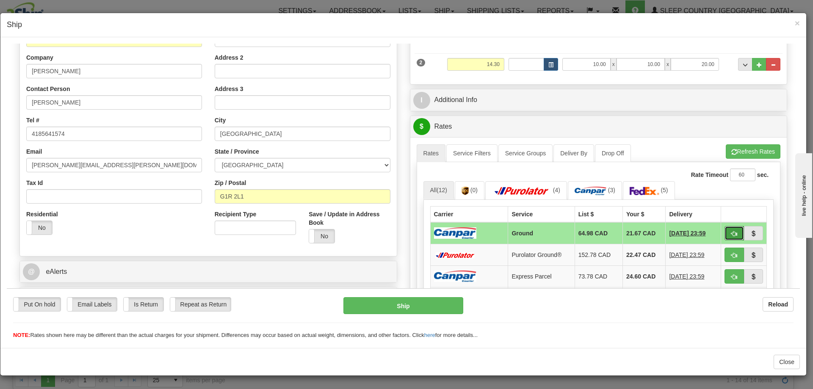
click at [731, 231] on span "button" at bounding box center [734, 234] width 6 height 6
type input "1"
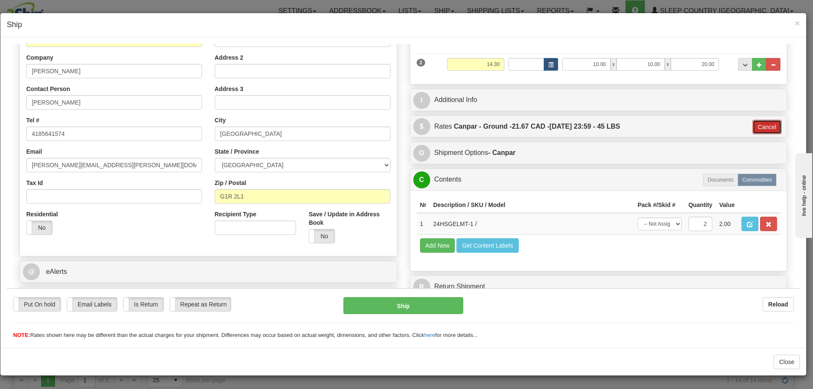
click at [753, 127] on button "Cancel" at bounding box center [767, 126] width 30 height 14
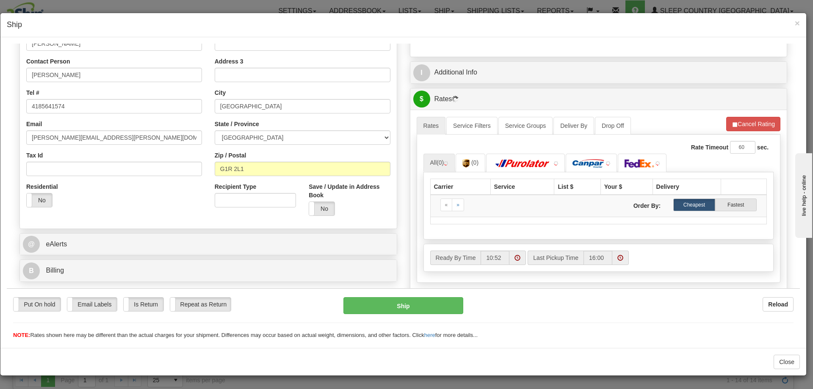
scroll to position [169, 0]
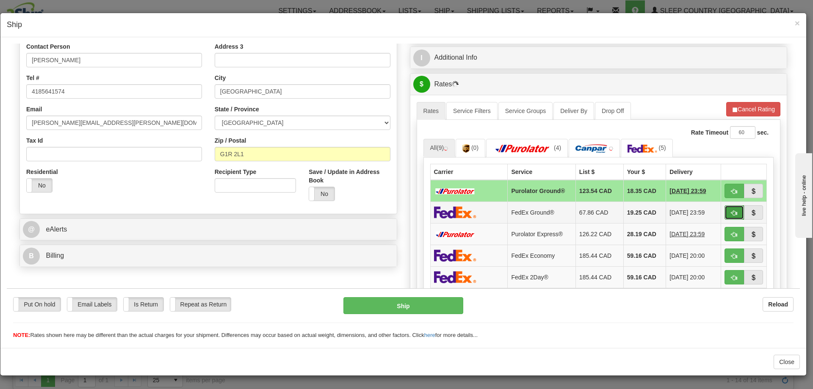
click at [724, 209] on button "button" at bounding box center [733, 212] width 19 height 14
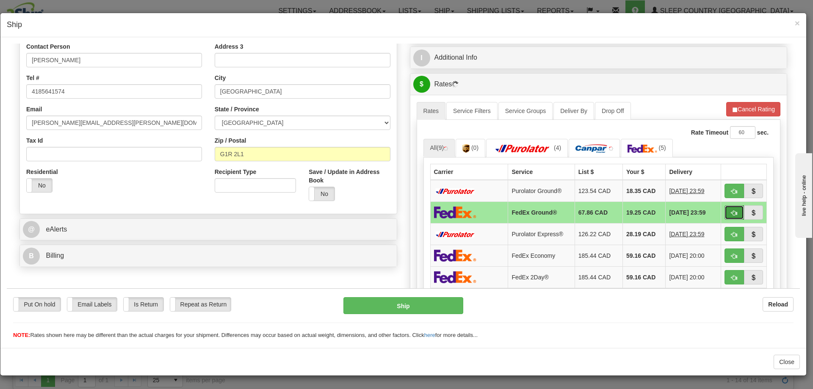
click at [731, 211] on span "button" at bounding box center [734, 213] width 6 height 6
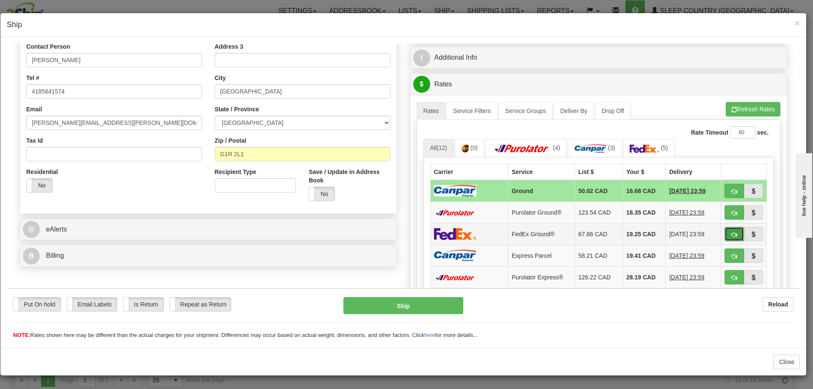
click at [731, 232] on span "button" at bounding box center [734, 235] width 6 height 6
type input "92"
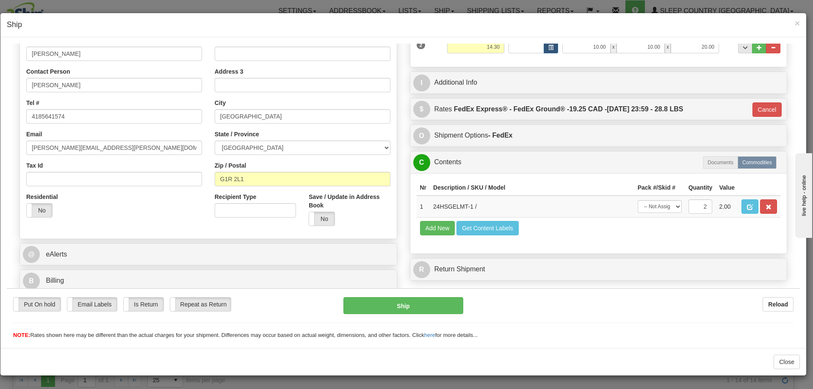
scroll to position [144, 0]
click at [670, 207] on select "-- Not Assigned -- Package 1 Package 2 Split" at bounding box center [659, 206] width 44 height 13
select select "SPLIT"
click at [637, 200] on select "-- Not Assigned -- Package 1 Package 2 Split" at bounding box center [659, 206] width 44 height 13
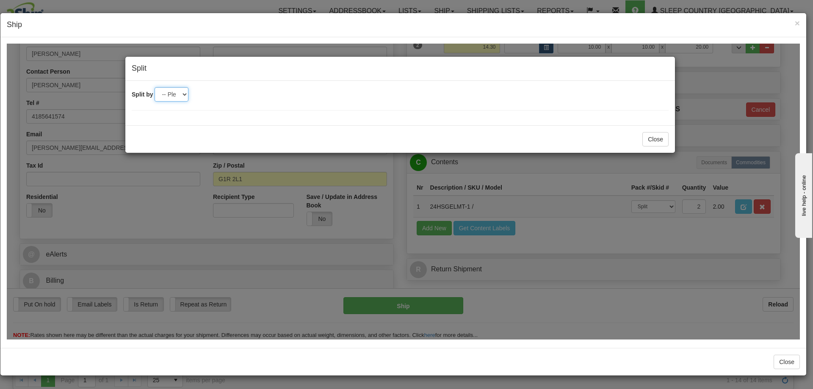
click at [177, 95] on select "-- Please select -- 2" at bounding box center [171, 94] width 34 height 14
select select "2"
click at [154, 87] on select "-- Please select -- 2" at bounding box center [171, 94] width 34 height 14
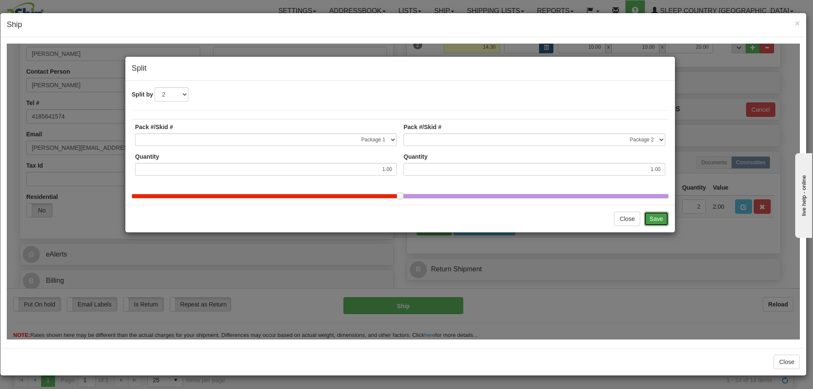
click at [658, 225] on button "Save" at bounding box center [656, 218] width 25 height 14
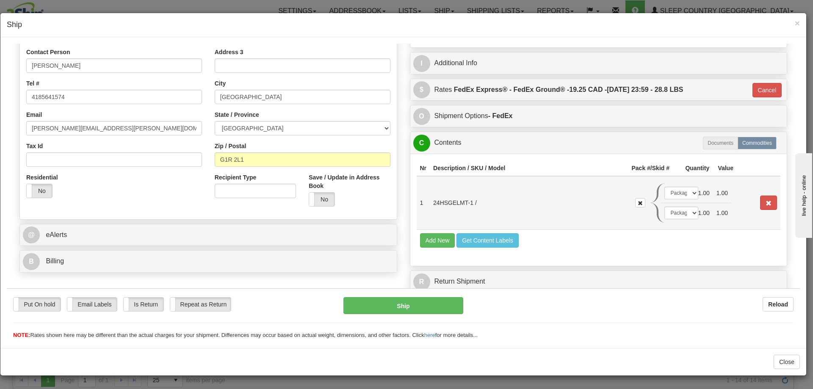
scroll to position [165, 0]
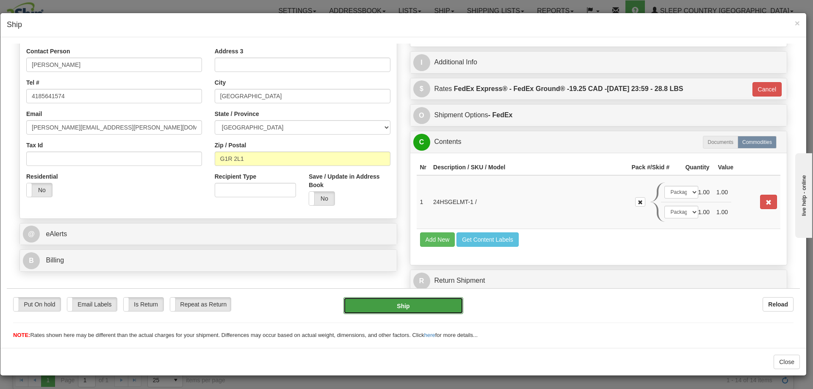
click at [434, 301] on button "Ship" at bounding box center [402, 305] width 119 height 17
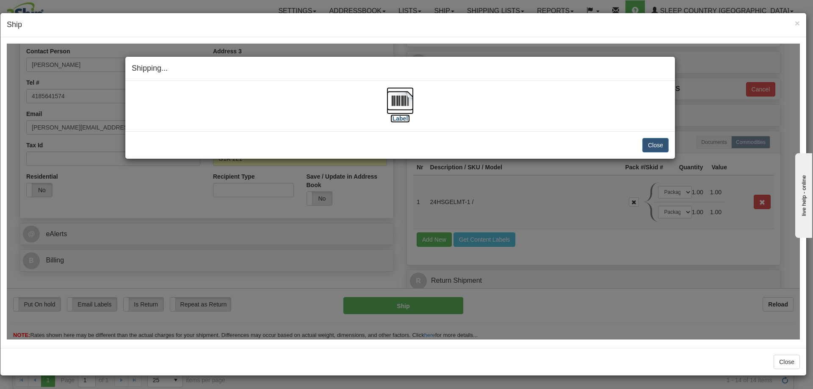
click at [388, 106] on img at bounding box center [399, 100] width 27 height 27
click at [650, 145] on button "Close" at bounding box center [655, 145] width 26 height 14
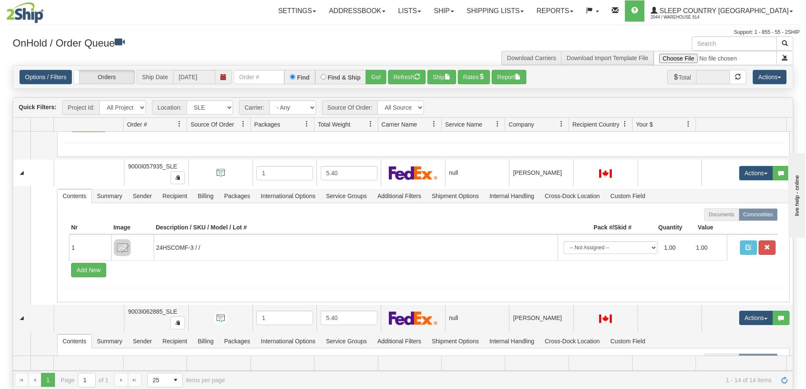
scroll to position [615, 0]
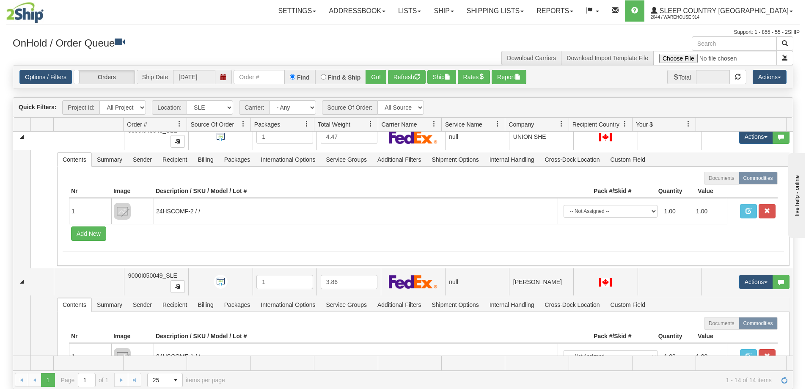
click at [538, 30] on div "Support: 1 - 855 - 55 - 2SHIP" at bounding box center [403, 32] width 794 height 7
click at [530, 15] on link "Shipping lists" at bounding box center [495, 10] width 70 height 21
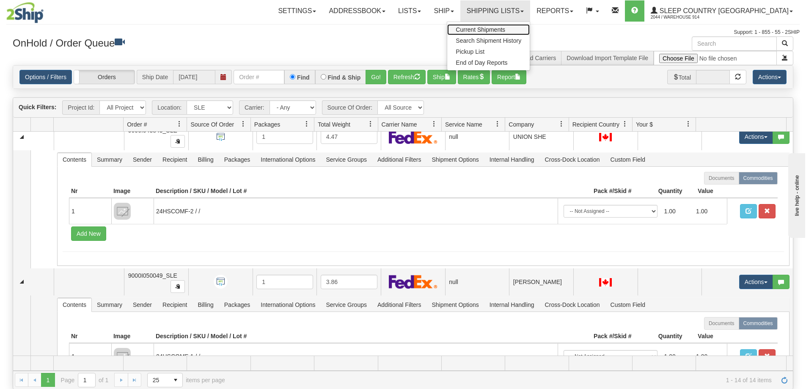
click at [530, 26] on link "Current Shipments" at bounding box center [488, 29] width 83 height 11
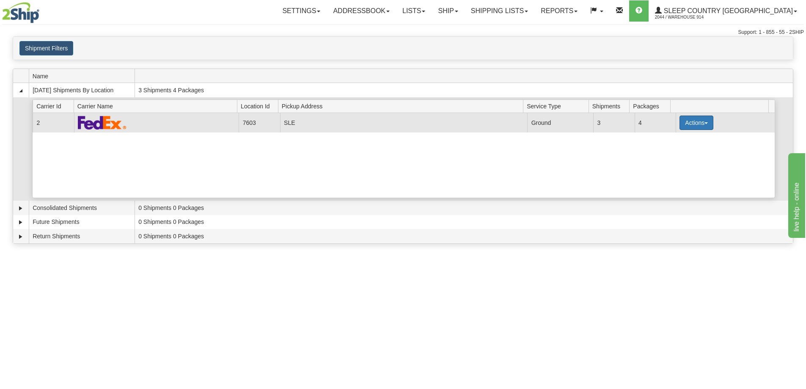
click at [685, 121] on button "Actions" at bounding box center [697, 123] width 34 height 14
click at [678, 150] on link "Close" at bounding box center [679, 149] width 68 height 11
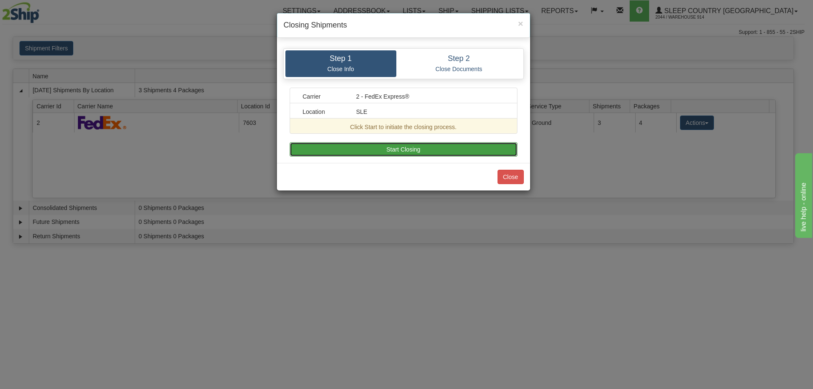
click at [418, 151] on button "Start Closing" at bounding box center [403, 149] width 228 height 14
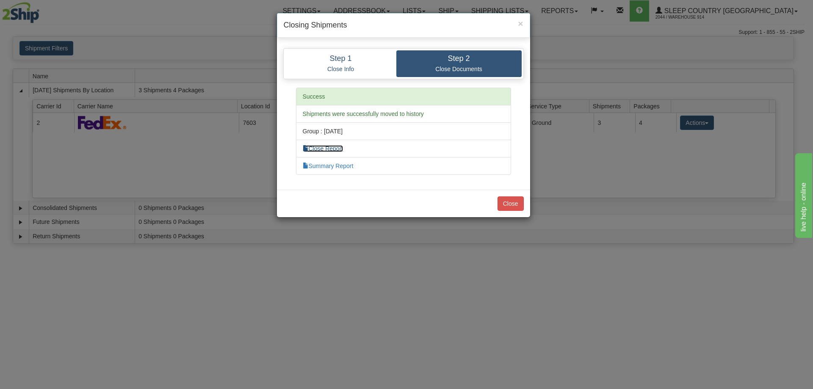
click at [338, 146] on link "Close Report" at bounding box center [323, 148] width 41 height 7
click at [504, 204] on button "Close" at bounding box center [510, 203] width 26 height 14
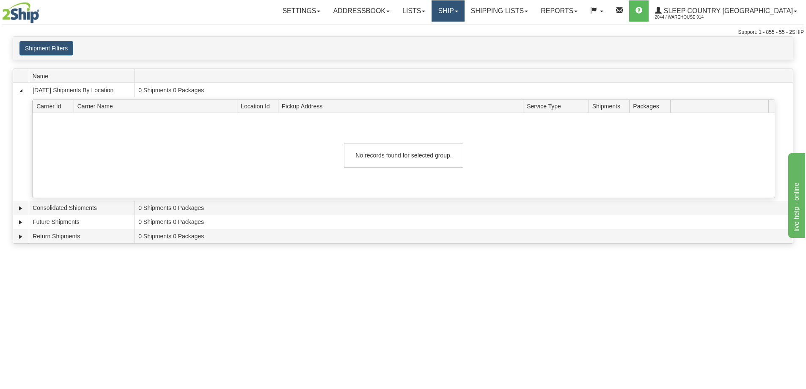
click at [464, 14] on link "Ship" at bounding box center [448, 10] width 33 height 21
click at [464, 29] on link "Ship Screen" at bounding box center [426, 29] width 77 height 11
click at [464, 11] on link "Ship" at bounding box center [448, 10] width 33 height 21
click at [456, 41] on span "OnHold / Order Queue" at bounding box center [426, 40] width 60 height 7
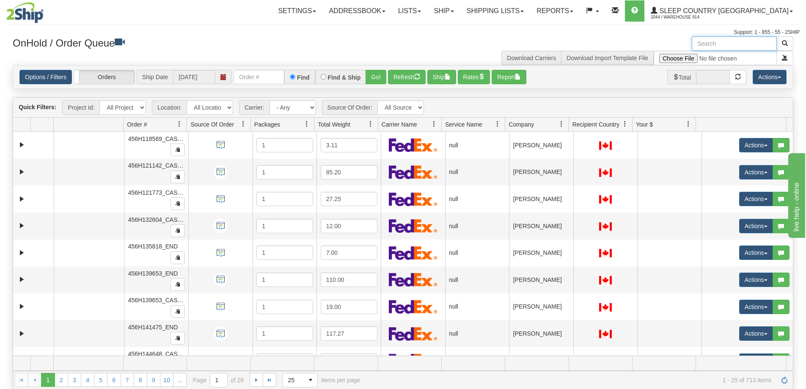
click at [735, 47] on input "text" at bounding box center [734, 43] width 85 height 14
paste input "9002I058332"
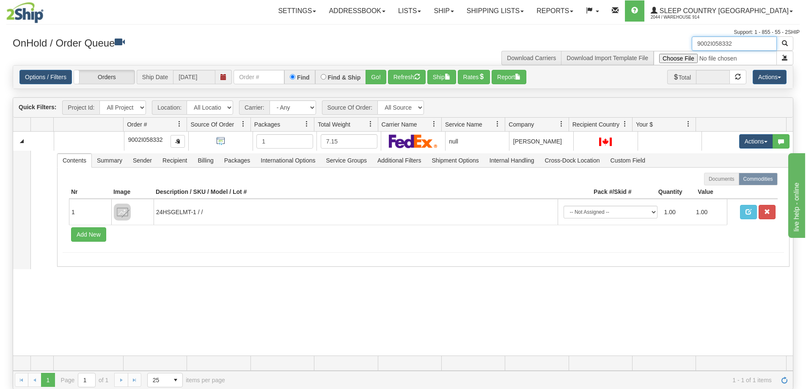
type input "9002I058332"
click at [225, 110] on select "All Locations 914 9009 CASPC END SLE BEDDN ZINUC" at bounding box center [210, 107] width 47 height 14
select select "7603"
click at [187, 100] on select "All Locations 914 9009 CASPC END SLE BEDDN ZINUC" at bounding box center [210, 107] width 47 height 14
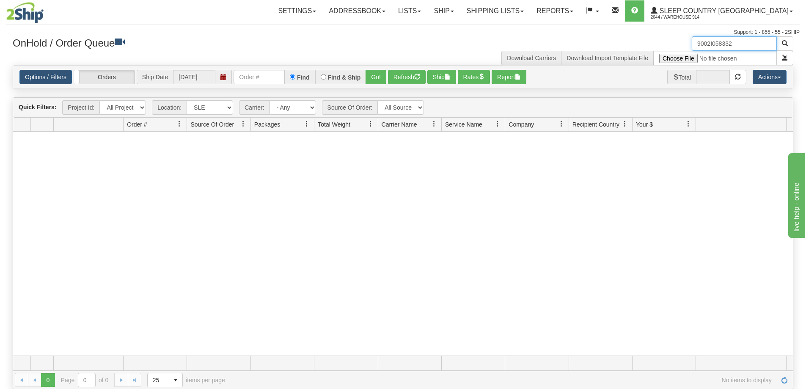
drag, startPoint x: 742, startPoint y: 40, endPoint x: 629, endPoint y: 44, distance: 112.6
click at [629, 44] on div "9002I058332 Download Carriers Download Import Template File" at bounding box center [601, 50] width 397 height 29
click at [217, 108] on select "All Locations 914 9009 CASPC END SLE BEDDN ZINUC" at bounding box center [210, 107] width 47 height 14
click at [187, 100] on select "All Locations 914 9009 CASPC END SLE BEDDN ZINUC" at bounding box center [210, 107] width 47 height 14
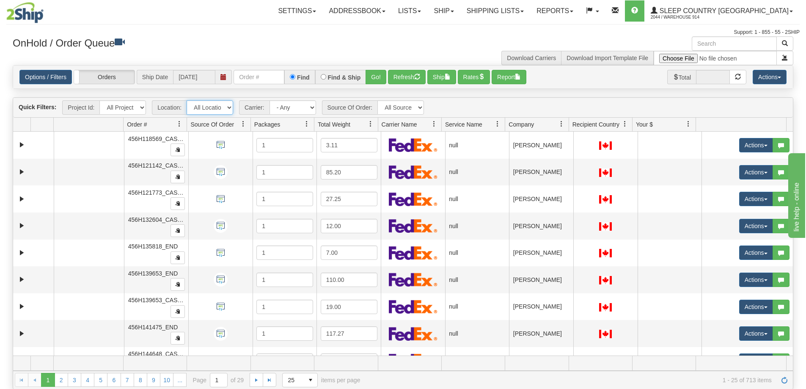
click at [219, 111] on select "All Locations 914 9009 CASPC END SLE BEDDN ZINUC" at bounding box center [210, 107] width 47 height 14
select select "7603"
click at [187, 100] on select "All Locations 914 9009 CASPC END SLE BEDDN ZINUC" at bounding box center [210, 107] width 47 height 14
click at [258, 80] on input "text" at bounding box center [259, 77] width 51 height 14
paste input "9002I058332"
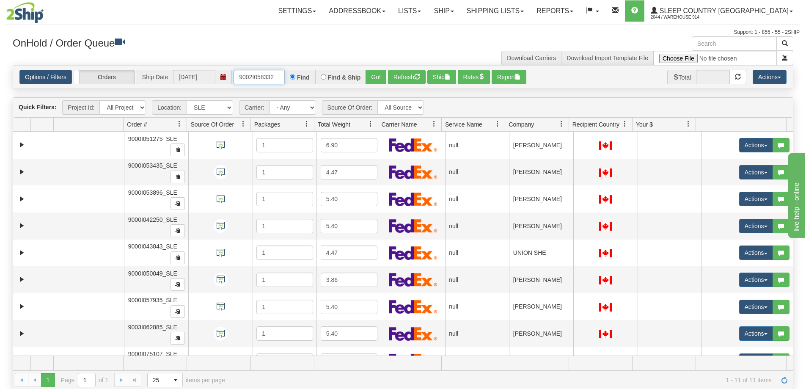
type input "9002I058332"
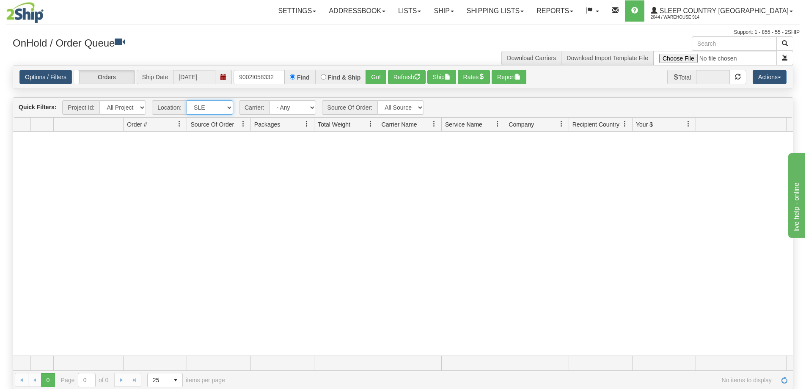
click at [221, 108] on select "All Locations 914 9009 CASPC END SLE BEDDN ZINUC" at bounding box center [210, 107] width 47 height 14
click at [187, 100] on select "All Locations 914 9009 CASPC END SLE BEDDN ZINUC" at bounding box center [210, 107] width 47 height 14
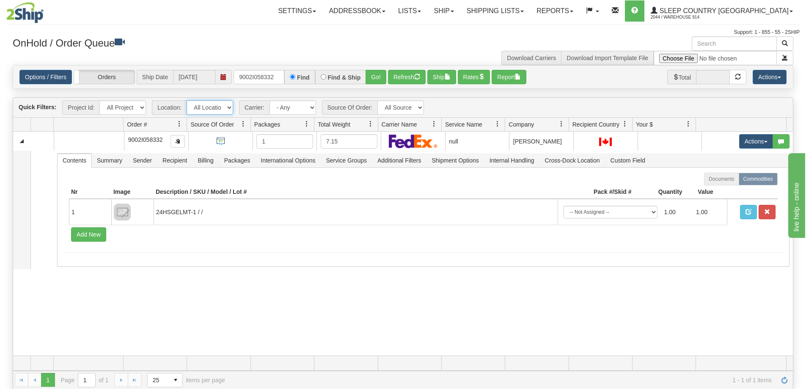
click at [225, 110] on select "All Locations 914 9009 CASPC END SLE BEDDN ZINUC" at bounding box center [210, 107] width 47 height 14
click at [187, 100] on select "All Locations 914 9009 CASPC END SLE BEDDN ZINUC" at bounding box center [210, 107] width 47 height 14
click at [226, 110] on select "All Locations 914 9009 CASPC END SLE BEDDN ZINUC" at bounding box center [210, 107] width 47 height 14
click at [187, 100] on select "All Locations 914 9009 CASPC END SLE BEDDN ZINUC" at bounding box center [210, 107] width 47 height 14
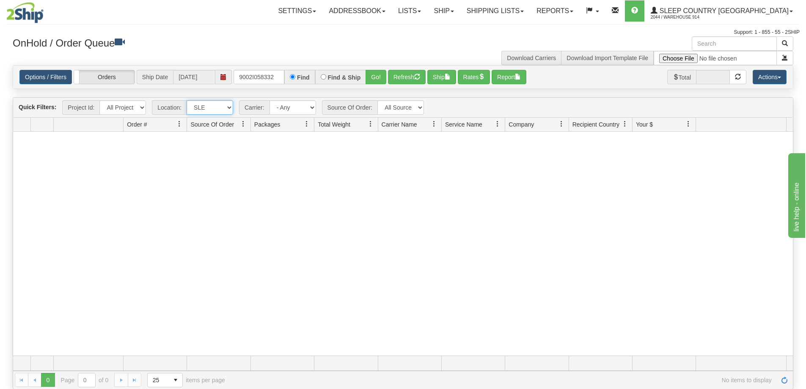
click at [220, 111] on select "All Locations 914 9009 CASPC END SLE BEDDN ZINUC" at bounding box center [210, 107] width 47 height 14
select select "6841"
click at [187, 100] on select "All Locations 914 9009 CASPC END SLE BEDDN ZINUC" at bounding box center [210, 107] width 47 height 14
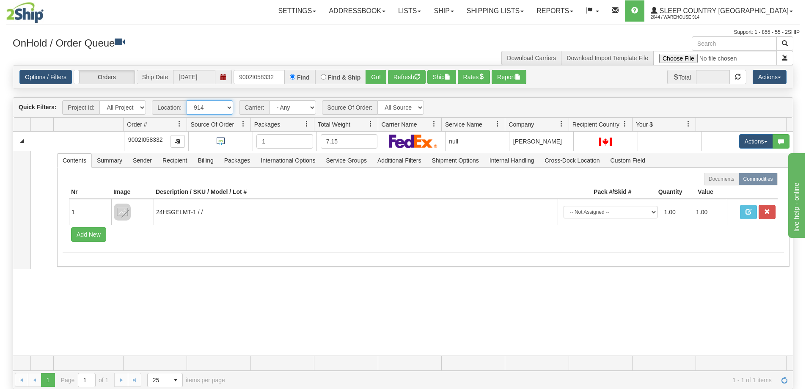
click at [229, 105] on select "All Locations 914 9009 CASPC END SLE BEDDN ZINUC" at bounding box center [210, 107] width 47 height 14
click at [187, 100] on select "All Locations 914 9009 CASPC END SLE BEDDN ZINUC" at bounding box center [210, 107] width 47 height 14
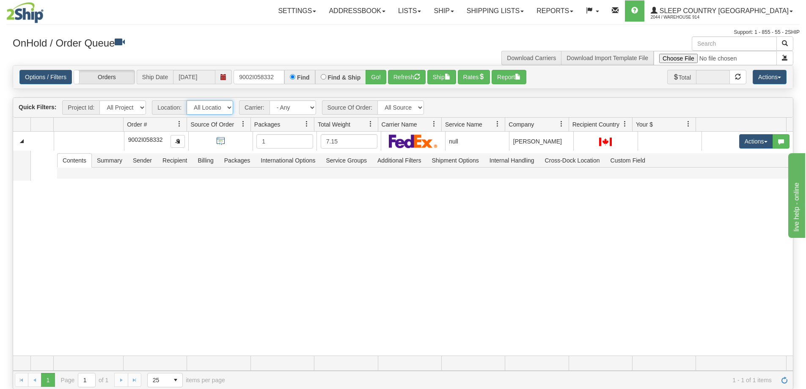
drag, startPoint x: 226, startPoint y: 108, endPoint x: 226, endPoint y: 113, distance: 5.1
click at [226, 108] on select "All Locations 914 9009 CASPC END SLE BEDDN ZINUC" at bounding box center [210, 107] width 47 height 14
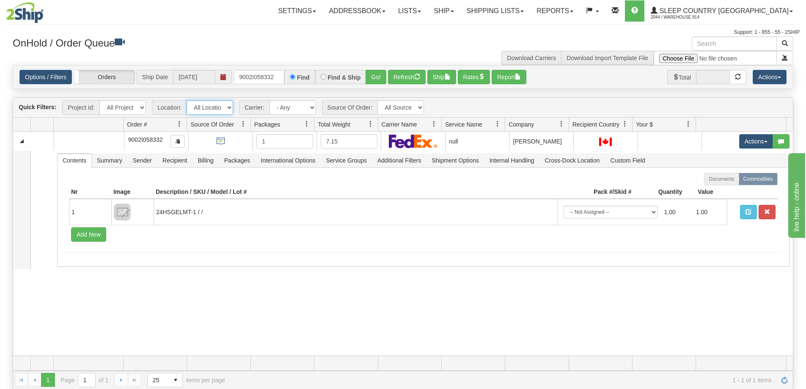
select select "6841"
click at [187, 100] on select "All Locations 914 9009 CASPC END SLE BEDDN ZINUC" at bounding box center [210, 107] width 47 height 14
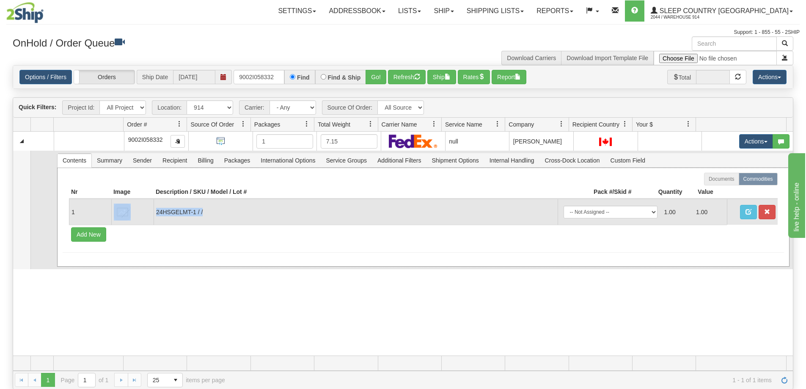
drag, startPoint x: 213, startPoint y: 211, endPoint x: 132, endPoint y: 211, distance: 81.3
click at [132, 211] on tr "1 24HSGELMT-1 / / -- Not Assigned -- Package 1 1.00 1.00" at bounding box center [423, 212] width 709 height 26
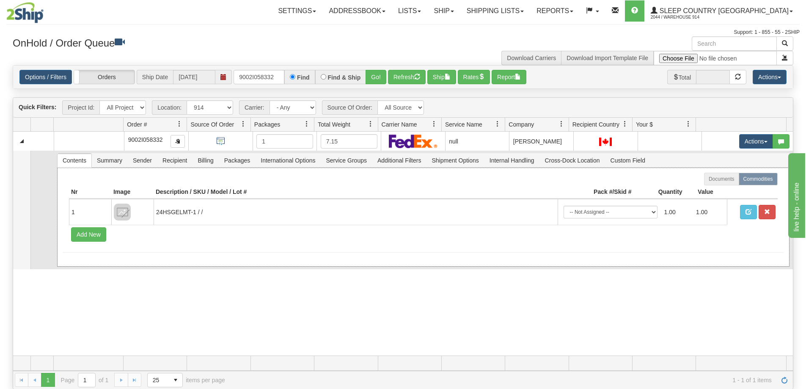
click at [243, 265] on div "Documents Commodities Nr Image Description / SKU / Model / Lot # Pack #/Skid # …" at bounding box center [423, 217] width 733 height 99
